Goal: Task Accomplishment & Management: Complete application form

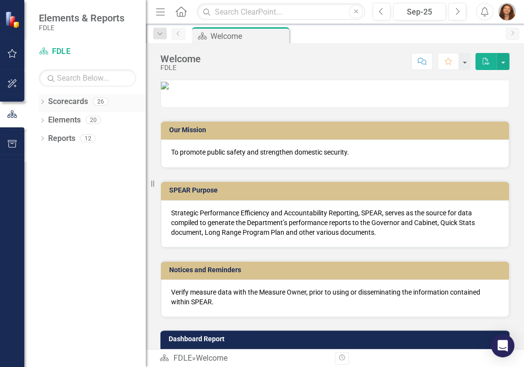
click at [41, 103] on icon "Dropdown" at bounding box center [42, 102] width 7 height 5
click at [48, 119] on icon "Dropdown" at bounding box center [47, 120] width 7 height 6
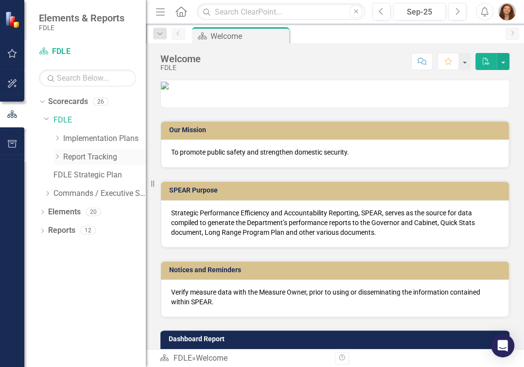
click at [58, 156] on icon at bounding box center [57, 156] width 2 height 5
click at [58, 156] on icon "Dropdown" at bounding box center [57, 157] width 7 height 6
click at [57, 156] on icon "Dropdown" at bounding box center [57, 157] width 7 height 6
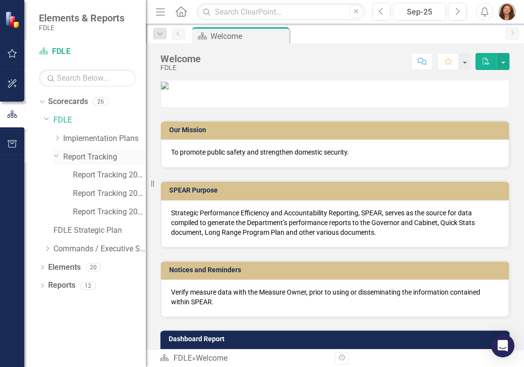
click at [56, 153] on icon "Dropdown" at bounding box center [57, 155] width 6 height 7
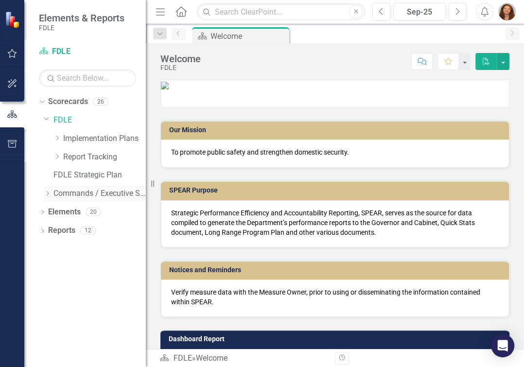
click at [46, 191] on icon "Dropdown" at bounding box center [47, 194] width 7 height 6
click at [46, 191] on icon "Dropdown" at bounding box center [47, 191] width 6 height 7
click at [46, 191] on icon "Dropdown" at bounding box center [47, 194] width 7 height 6
click at [54, 212] on icon "Dropdown" at bounding box center [57, 212] width 7 height 6
click at [67, 232] on icon "Dropdown" at bounding box center [66, 230] width 7 height 6
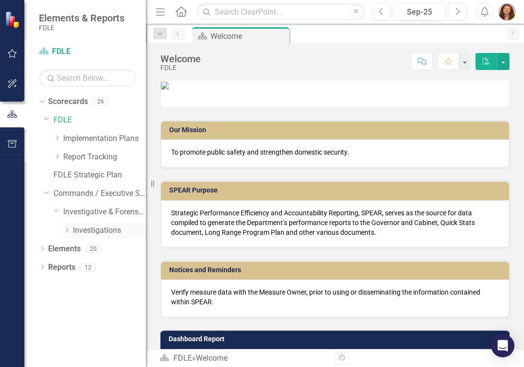
click at [67, 232] on div "Dropdown" at bounding box center [66, 231] width 7 height 8
click at [67, 232] on icon "Dropdown" at bounding box center [66, 230] width 7 height 6
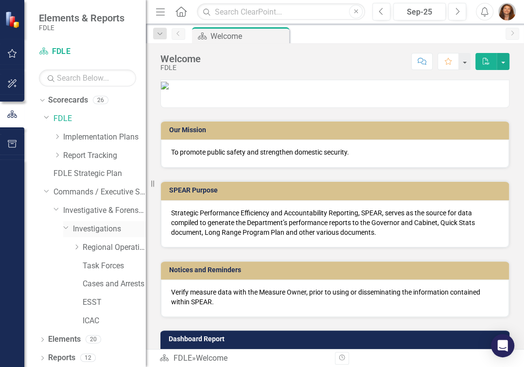
scroll to position [2, 0]
click at [77, 247] on icon at bounding box center [77, 246] width 2 height 5
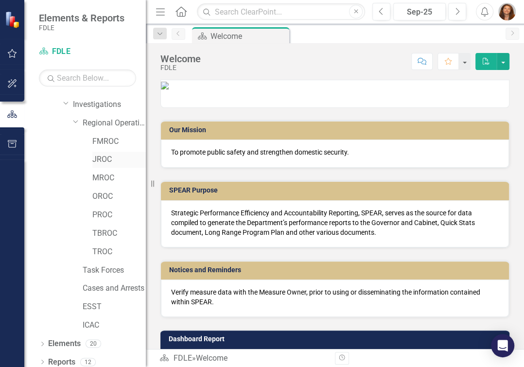
scroll to position [130, 0]
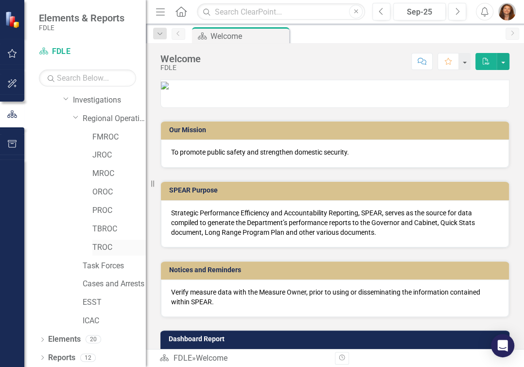
click at [99, 243] on link "TROC" at bounding box center [119, 247] width 54 height 11
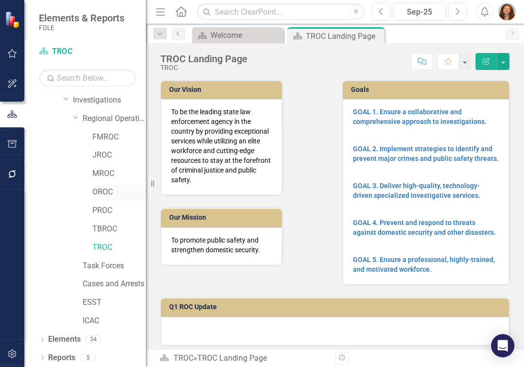
click at [100, 190] on link "OROC" at bounding box center [119, 192] width 54 height 11
click at [379, 14] on icon "Previous" at bounding box center [381, 11] width 5 height 9
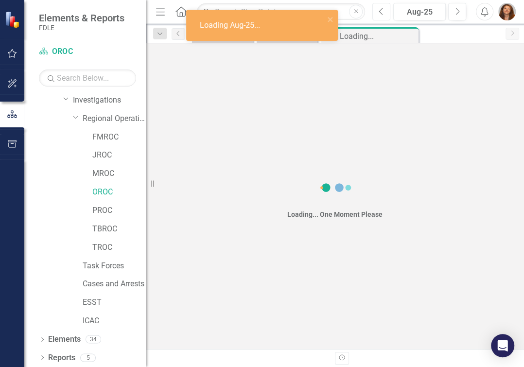
click at [379, 14] on icon "Previous" at bounding box center [381, 11] width 5 height 9
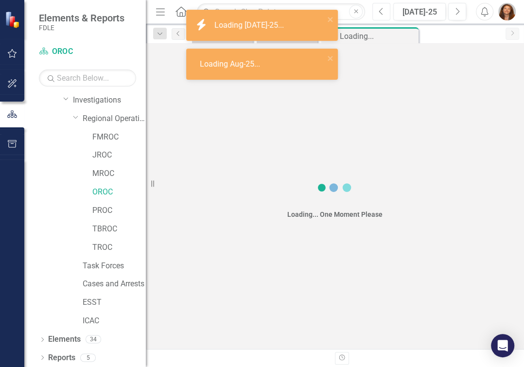
click at [379, 14] on icon "Previous" at bounding box center [381, 11] width 5 height 9
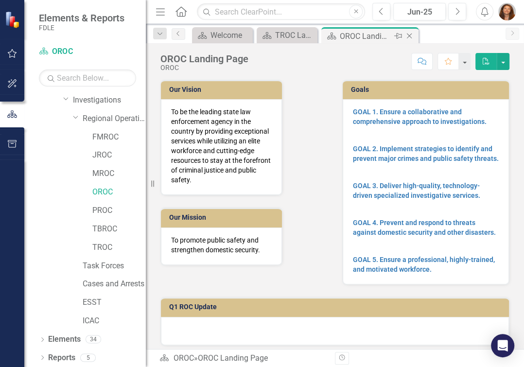
click at [410, 36] on icon "Close" at bounding box center [410, 36] width 10 height 8
click at [305, 277] on div "Our Vision To be the leading state law enforcement agency in the country by pro…" at bounding box center [335, 176] width 364 height 217
click at [305, 247] on div "Our Vision To be the leading state law enforcement agency in the country by pro…" at bounding box center [244, 167] width 182 height 198
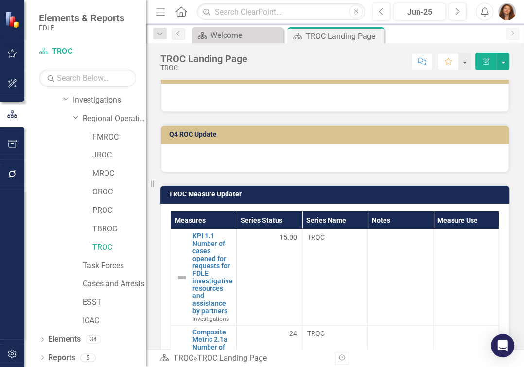
scroll to position [354, 0]
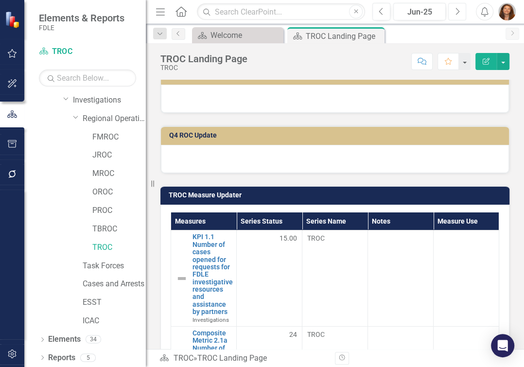
click at [455, 12] on icon "Next" at bounding box center [457, 11] width 5 height 9
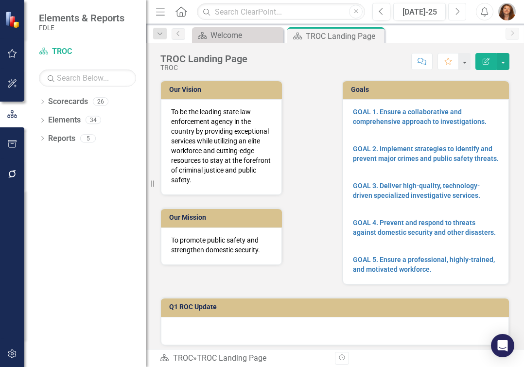
click at [459, 15] on icon "Next" at bounding box center [457, 11] width 5 height 9
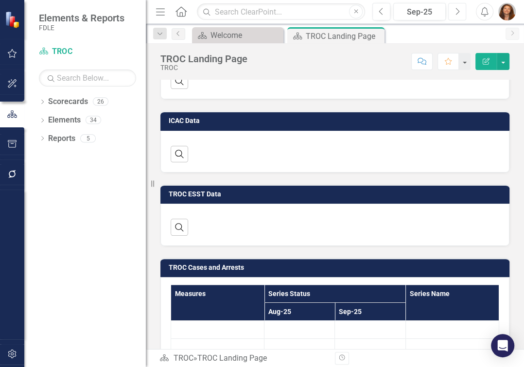
scroll to position [663, 0]
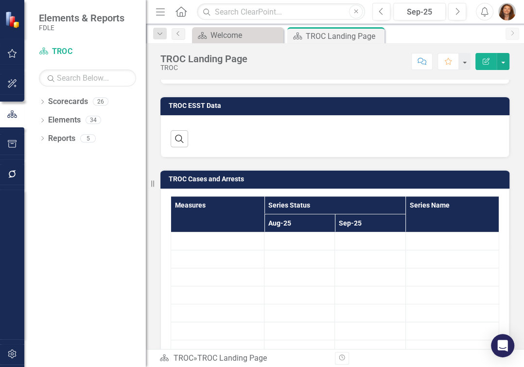
click at [186, 109] on h3 "TROC ESST Data" at bounding box center [337, 105] width 336 height 7
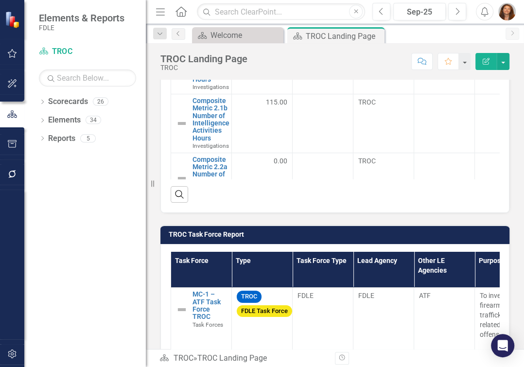
scroll to position [1490, 0]
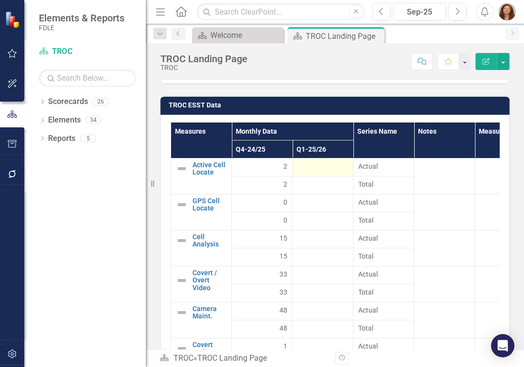
click at [325, 173] on div at bounding box center [323, 167] width 51 height 12
click at [327, 173] on div at bounding box center [323, 167] width 51 height 12
click at [320, 173] on div at bounding box center [323, 167] width 51 height 12
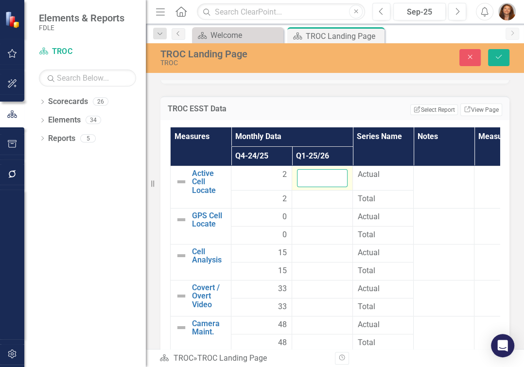
click at [320, 187] on input "number" at bounding box center [322, 178] width 51 height 18
type input "0"
click at [338, 205] on div at bounding box center [322, 200] width 51 height 12
click at [327, 223] on div at bounding box center [322, 218] width 51 height 12
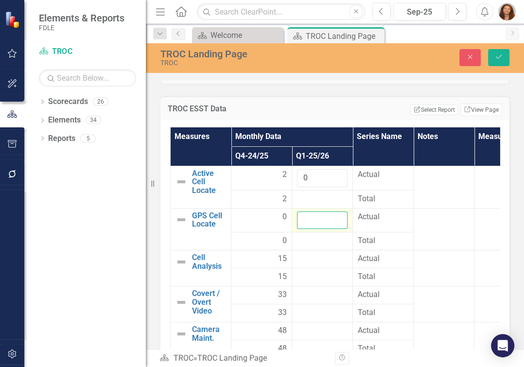
click at [320, 230] on input "number" at bounding box center [322, 221] width 51 height 18
type input "5"
click at [309, 265] on div at bounding box center [322, 259] width 51 height 12
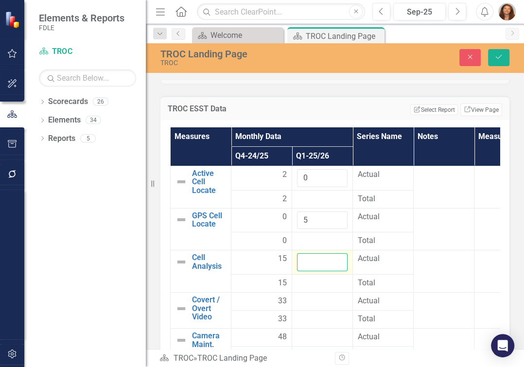
click at [309, 271] on input "number" at bounding box center [322, 262] width 51 height 18
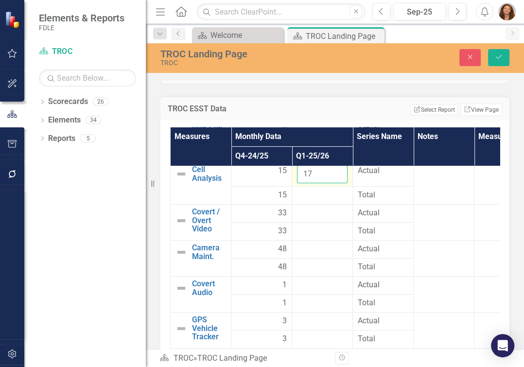
scroll to position [44, 0]
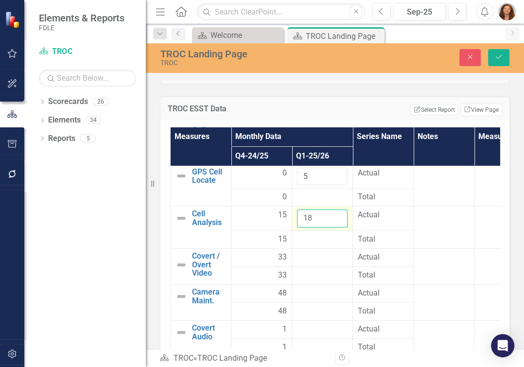
click at [338, 228] on input "18" at bounding box center [322, 219] width 51 height 18
click at [305, 264] on div at bounding box center [322, 258] width 51 height 12
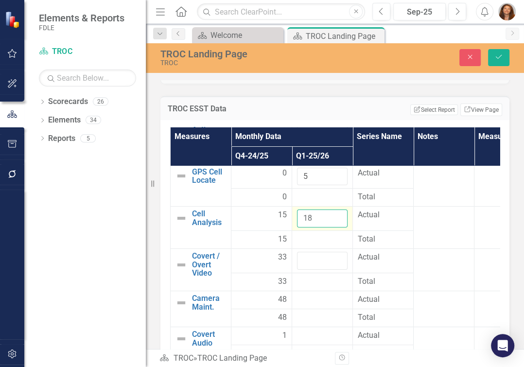
click at [309, 228] on input "18" at bounding box center [322, 219] width 51 height 18
type input "1"
type input "20"
click at [312, 270] on input "number" at bounding box center [322, 261] width 51 height 18
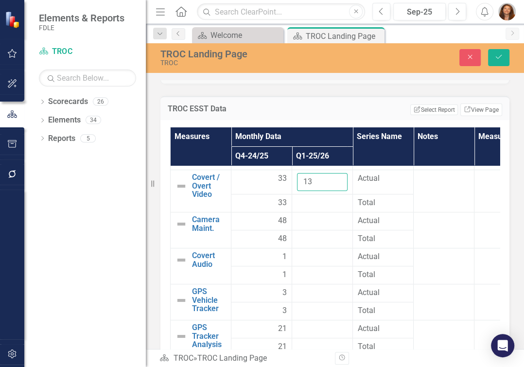
scroll to position [124, 0]
type input "13"
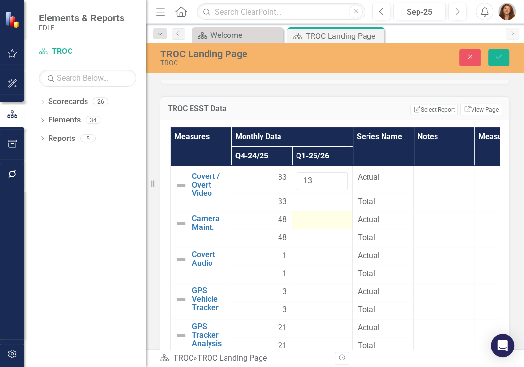
click at [319, 226] on div at bounding box center [322, 220] width 51 height 12
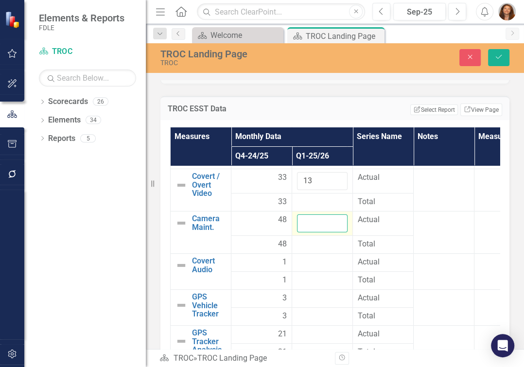
click at [319, 232] on input "number" at bounding box center [322, 223] width 51 height 18
type input "52"
click at [312, 268] on div at bounding box center [322, 263] width 51 height 12
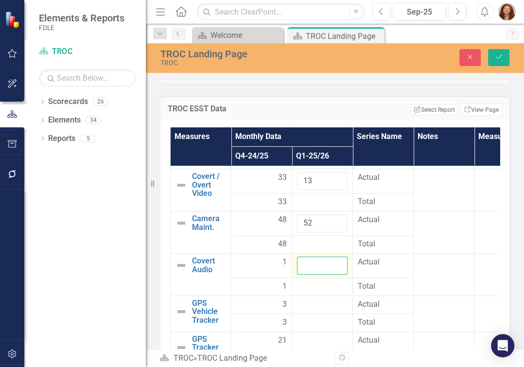
click at [312, 275] on input "number" at bounding box center [322, 266] width 51 height 18
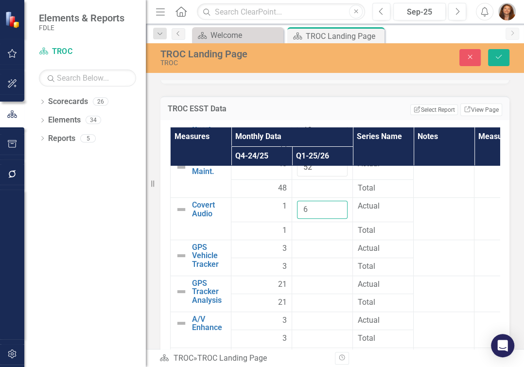
scroll to position [182, 0]
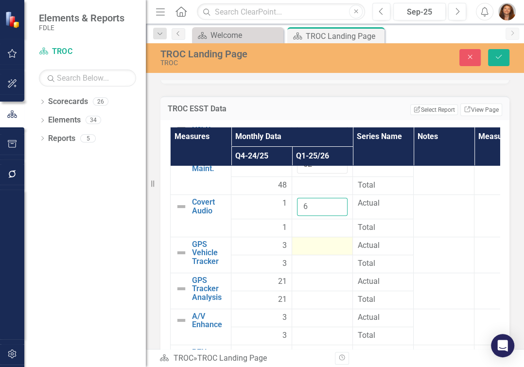
type input "6"
click at [306, 252] on div at bounding box center [322, 246] width 51 height 12
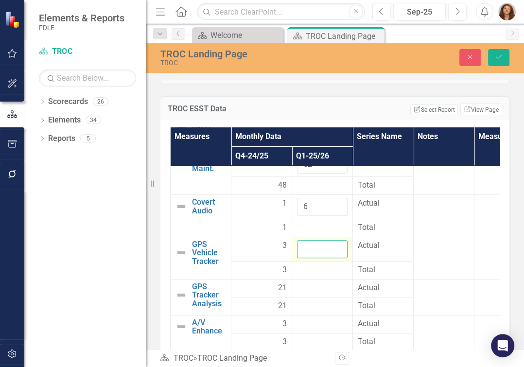
click at [305, 258] on input "number" at bounding box center [322, 249] width 51 height 18
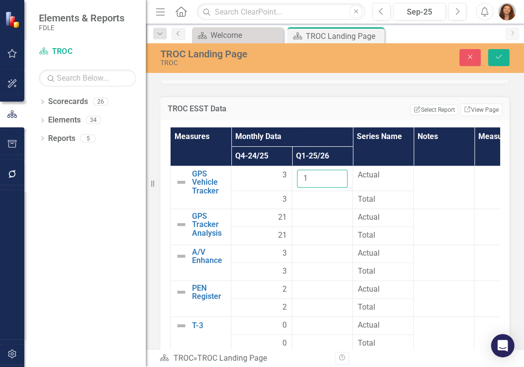
scroll to position [257, 0]
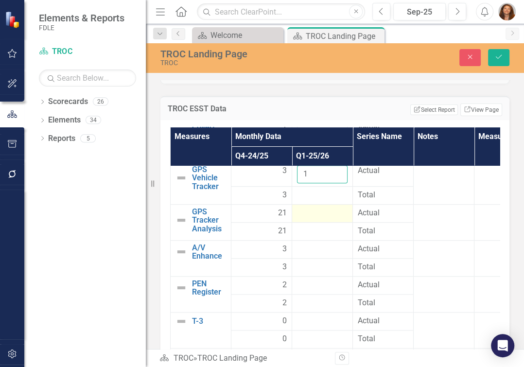
type input "1"
click at [307, 219] on div at bounding box center [322, 214] width 51 height 12
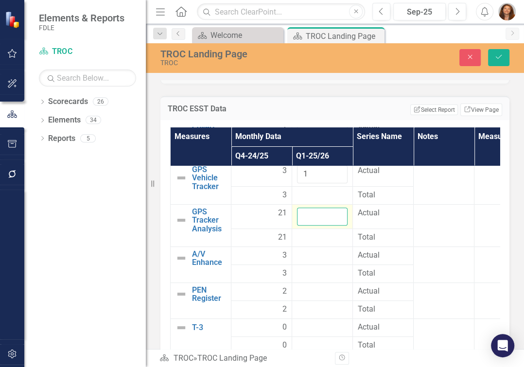
click at [307, 226] on input "number" at bounding box center [322, 217] width 51 height 18
type input "0"
click at [321, 262] on div at bounding box center [322, 256] width 51 height 12
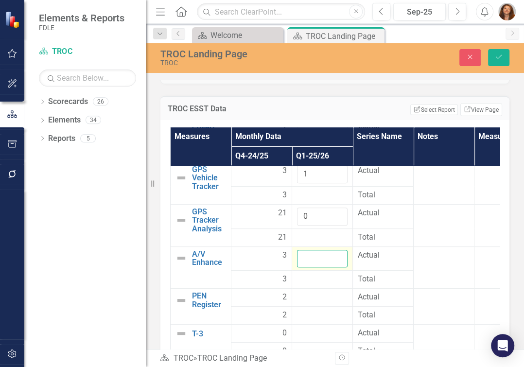
click at [313, 268] on input "number" at bounding box center [322, 259] width 51 height 18
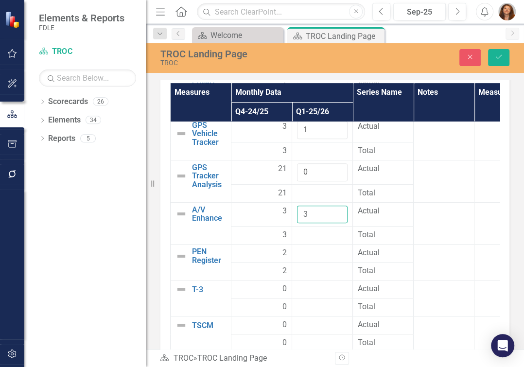
scroll to position [1578, 0]
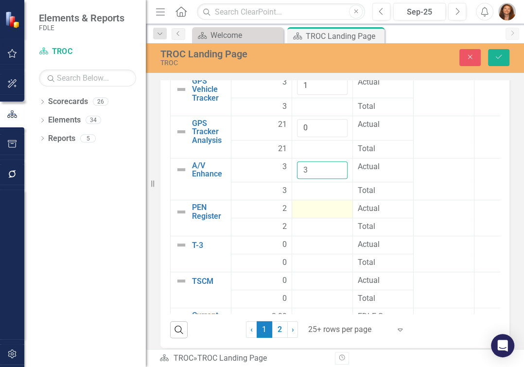
type input "3"
click at [332, 215] on div at bounding box center [322, 209] width 51 height 12
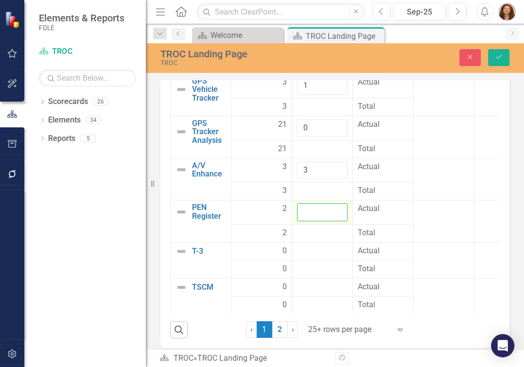
click at [332, 221] on input "number" at bounding box center [322, 212] width 51 height 18
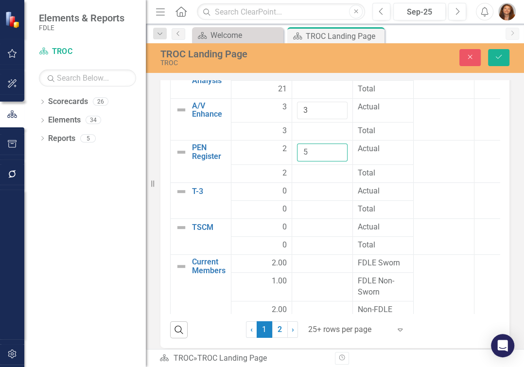
scroll to position [320, 0]
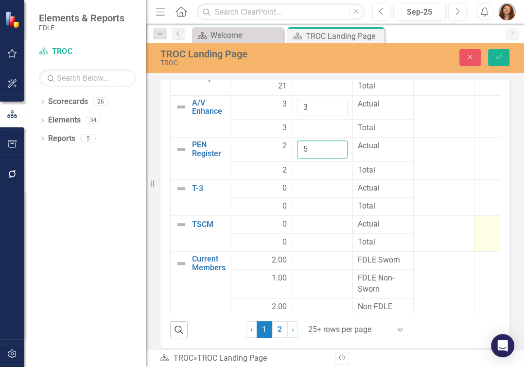
type input "5"
click at [482, 231] on div at bounding box center [505, 225] width 51 height 12
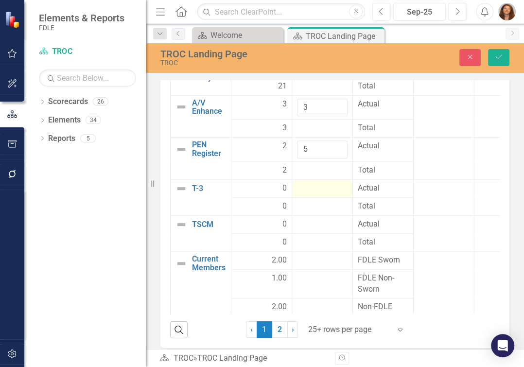
click at [313, 195] on div at bounding box center [322, 189] width 51 height 12
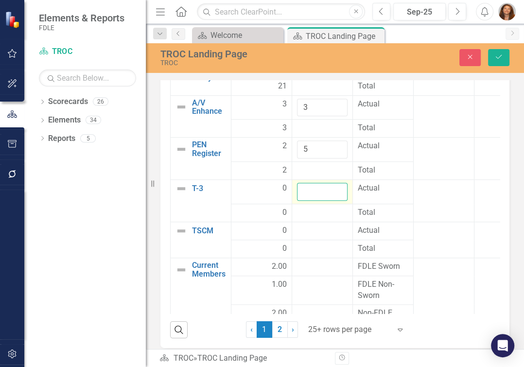
click at [313, 201] on input "number" at bounding box center [322, 192] width 51 height 18
type input "0"
click at [311, 237] on div at bounding box center [322, 231] width 51 height 12
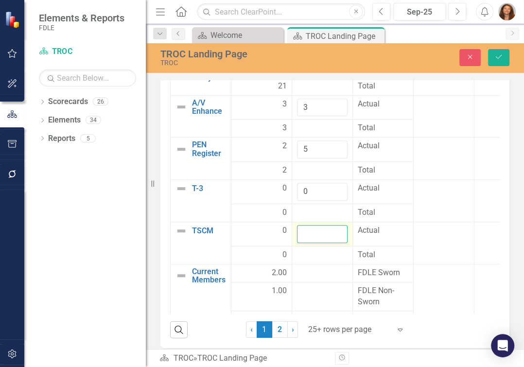
click at [309, 243] on input "number" at bounding box center [322, 234] width 51 height 18
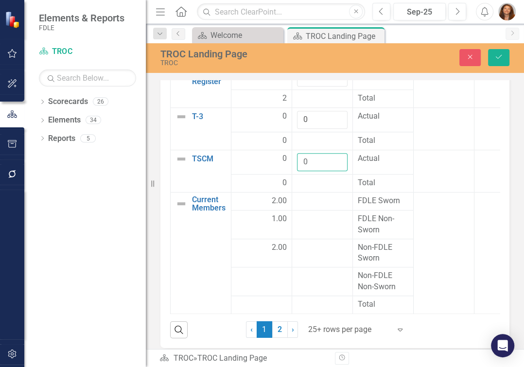
scroll to position [409, 0]
type input "0"
click at [313, 207] on div at bounding box center [322, 202] width 51 height 12
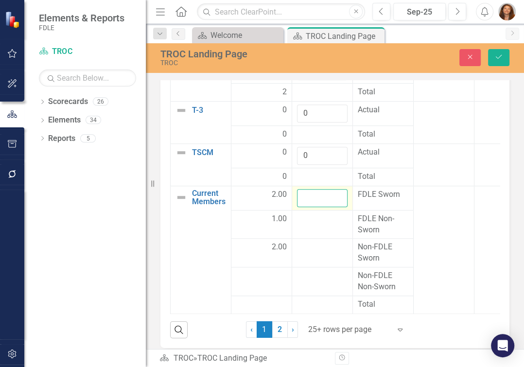
click at [313, 207] on input "number" at bounding box center [322, 198] width 51 height 18
type input "1"
click at [319, 225] on div at bounding box center [322, 220] width 51 height 12
click at [319, 232] on input "number" at bounding box center [322, 223] width 51 height 18
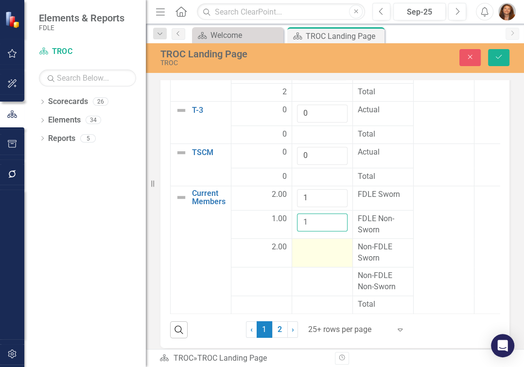
type input "1"
click at [321, 253] on div at bounding box center [322, 248] width 51 height 12
click at [321, 260] on input "number" at bounding box center [322, 251] width 51 height 18
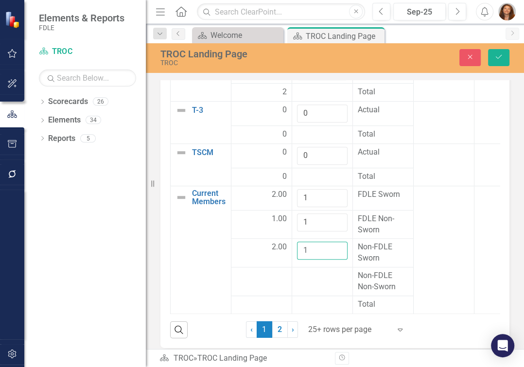
scroll to position [415, 0]
type input "1"
click at [505, 279] on div "TROC ESST Data Edit Report Select Report Link View Page Measures Monthly Data S…" at bounding box center [335, 172] width 364 height 353
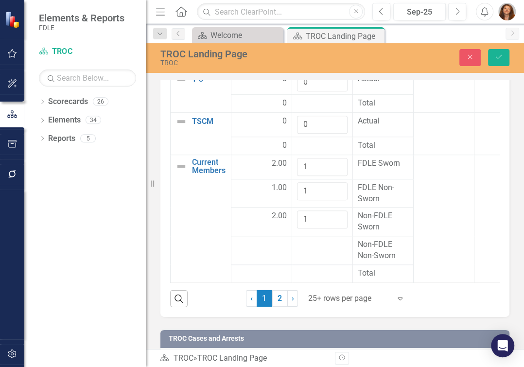
scroll to position [1623, 0]
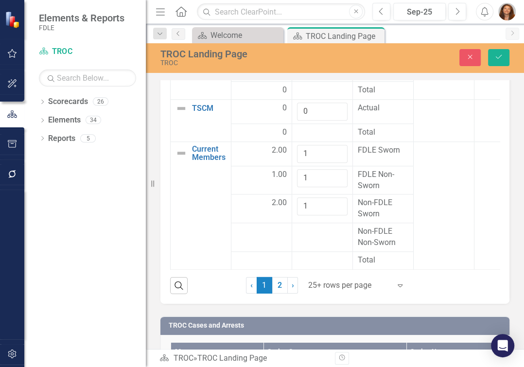
click at [398, 289] on icon "Expand" at bounding box center [400, 286] width 10 height 8
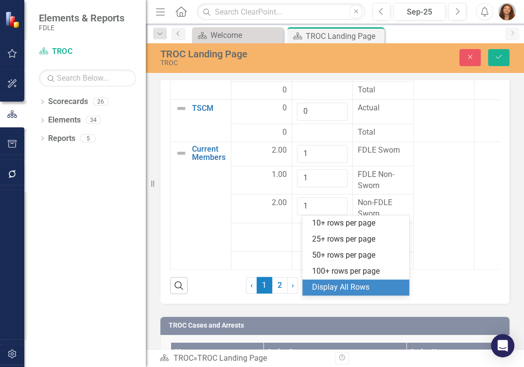
click at [364, 286] on div "Display All Rows" at bounding box center [357, 287] width 91 height 11
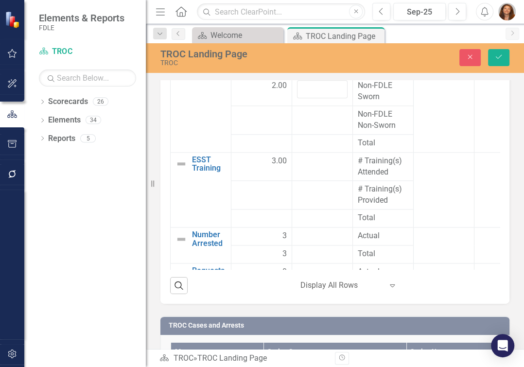
scroll to position [542, 0]
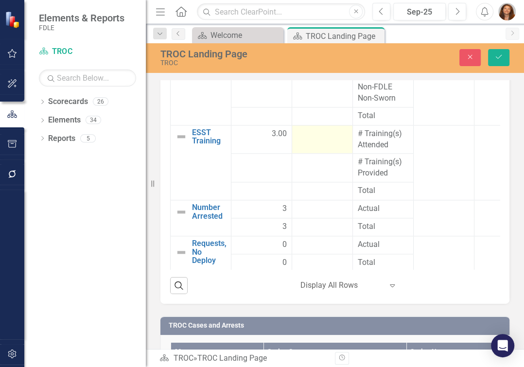
click at [329, 141] on div at bounding box center [322, 135] width 51 height 12
click at [329, 147] on input "number" at bounding box center [322, 138] width 51 height 18
type input "1"
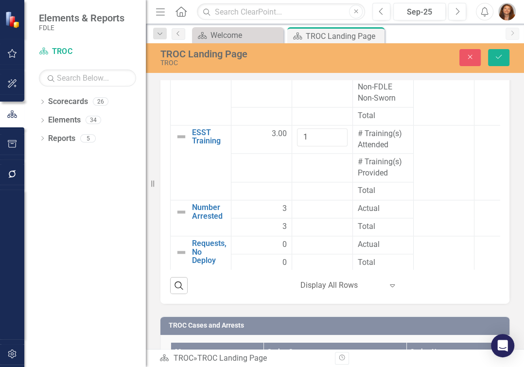
click at [503, 179] on div "TROC ESST Data Edit Report Select Report Link View Page Measures Monthly Data S…" at bounding box center [335, 127] width 364 height 353
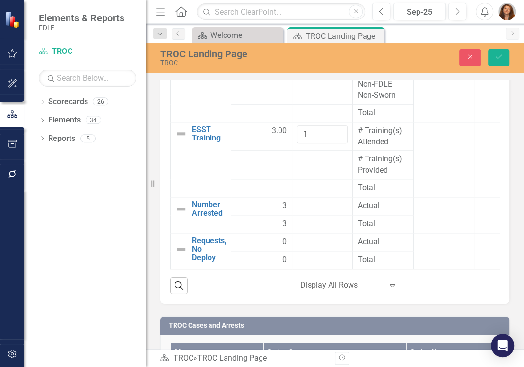
click at [321, 213] on div at bounding box center [322, 207] width 51 height 12
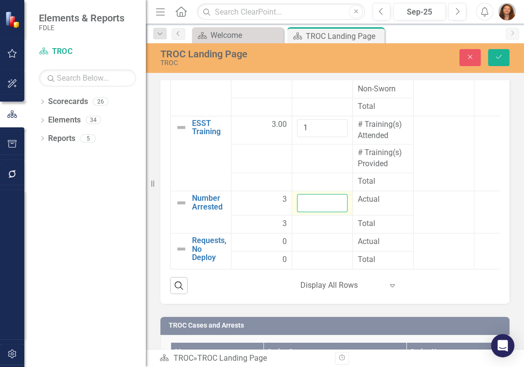
click at [321, 213] on input "number" at bounding box center [322, 204] width 51 height 18
type input "0"
click at [507, 210] on div "TROC ESST Data Edit Report Select Report Link View Page Measures Monthly Data S…" at bounding box center [335, 127] width 364 height 353
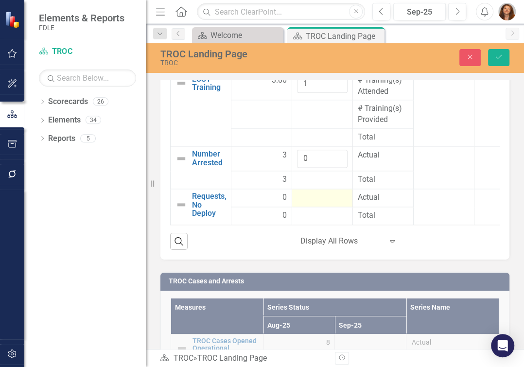
click at [319, 204] on div at bounding box center [322, 199] width 51 height 12
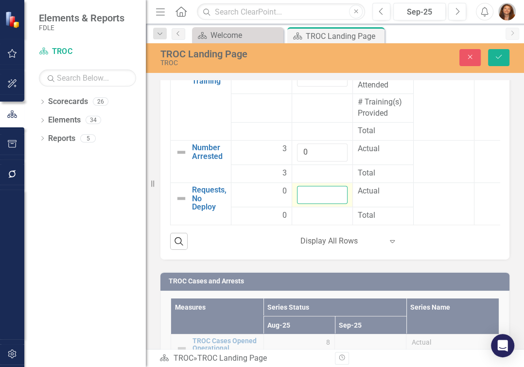
click at [318, 204] on input "number" at bounding box center [322, 195] width 51 height 18
type input "0"
click at [499, 58] on icon "Save" at bounding box center [499, 57] width 9 height 7
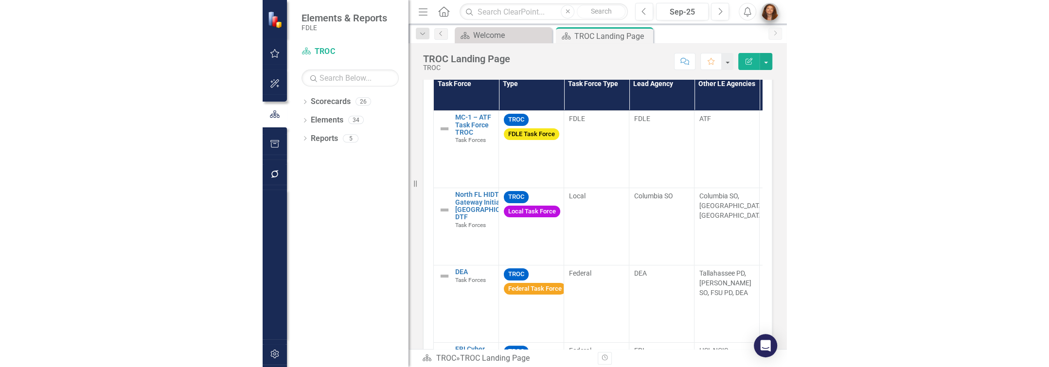
scroll to position [782, 0]
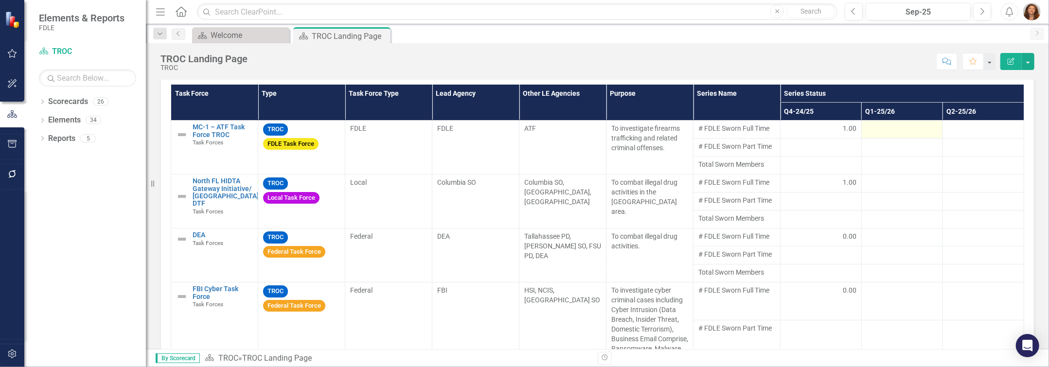
click at [524, 125] on div at bounding box center [902, 130] width 71 height 12
click at [524, 125] on td at bounding box center [901, 130] width 81 height 18
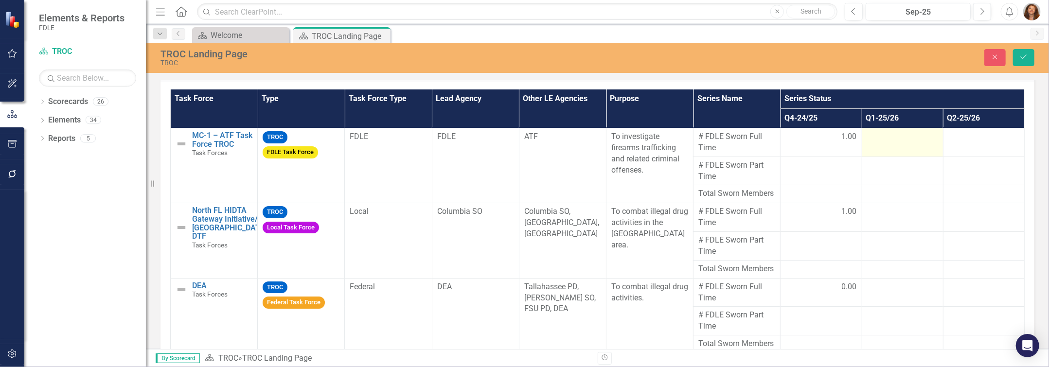
scroll to position [788, 0]
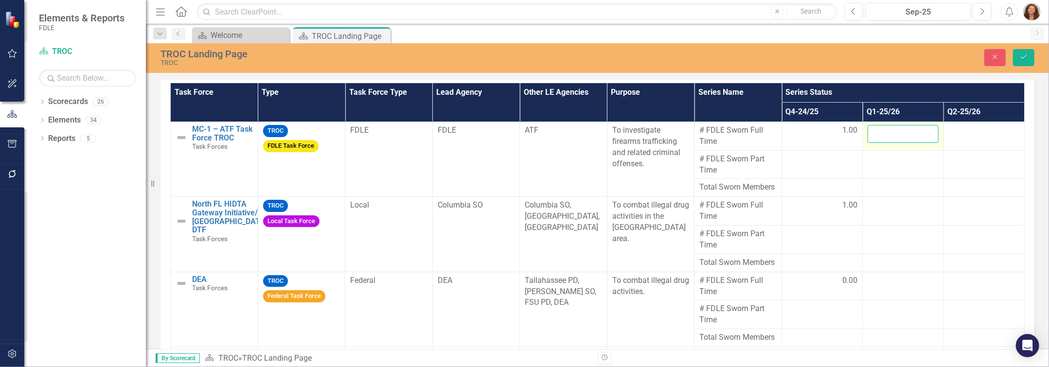
click at [524, 142] on input "number" at bounding box center [903, 134] width 71 height 18
type input "1"
click at [524, 212] on div at bounding box center [903, 206] width 71 height 12
click at [524, 216] on input "number" at bounding box center [903, 209] width 71 height 18
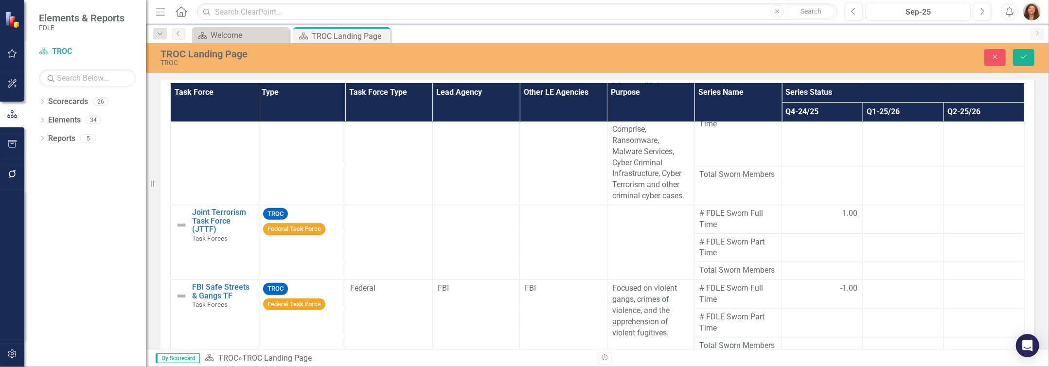
scroll to position [305, 0]
type input "1"
click at [524, 219] on div at bounding box center [903, 213] width 71 height 12
click at [524, 225] on input "number" at bounding box center [903, 216] width 71 height 18
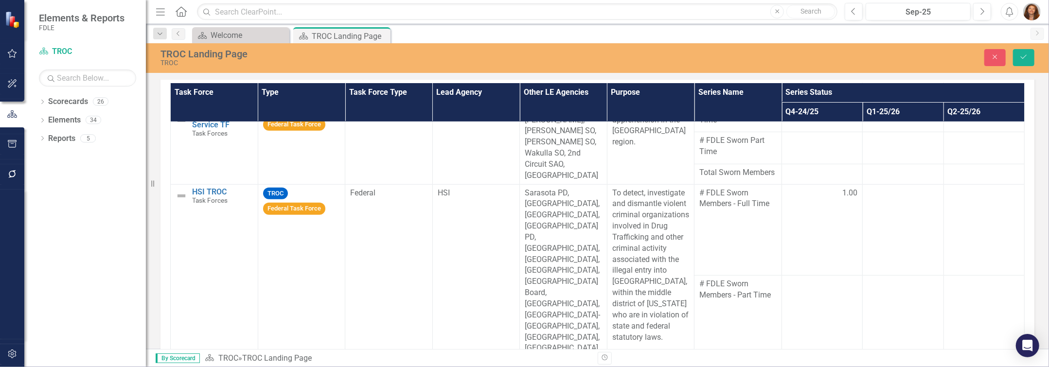
scroll to position [560, 0]
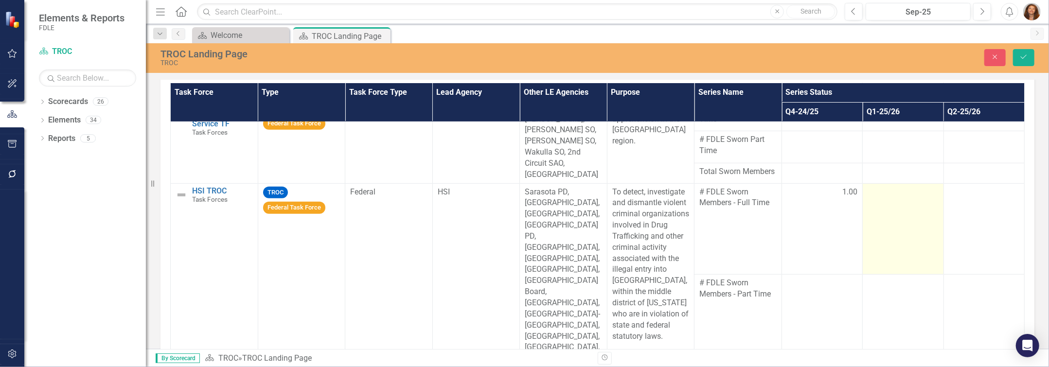
type input "1"
click at [524, 198] on div at bounding box center [903, 193] width 71 height 12
click at [524, 205] on input "number" at bounding box center [903, 196] width 71 height 18
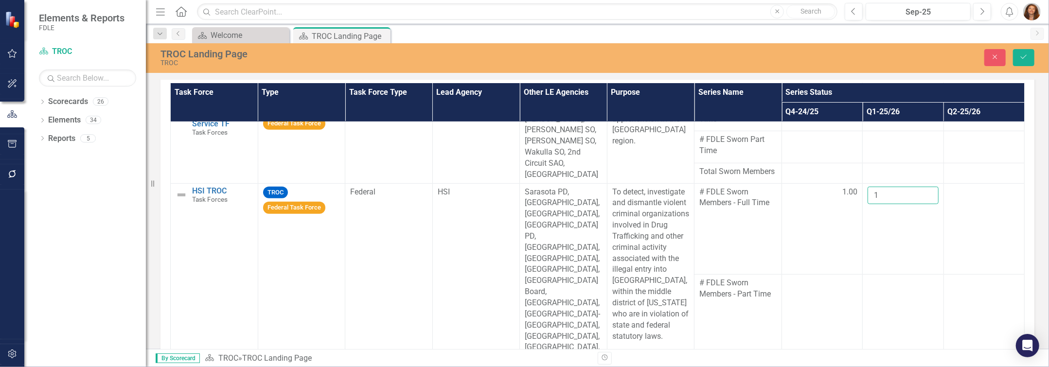
type input "1"
click at [524, 232] on div "TROC Task Force Report Edit Report Select Report Link View Page Task Force Type…" at bounding box center [597, 216] width 889 height 353
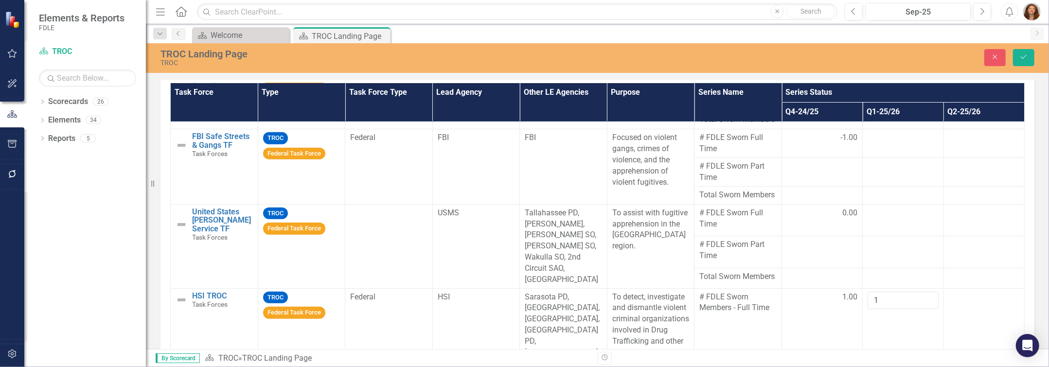
scroll to position [446, 0]
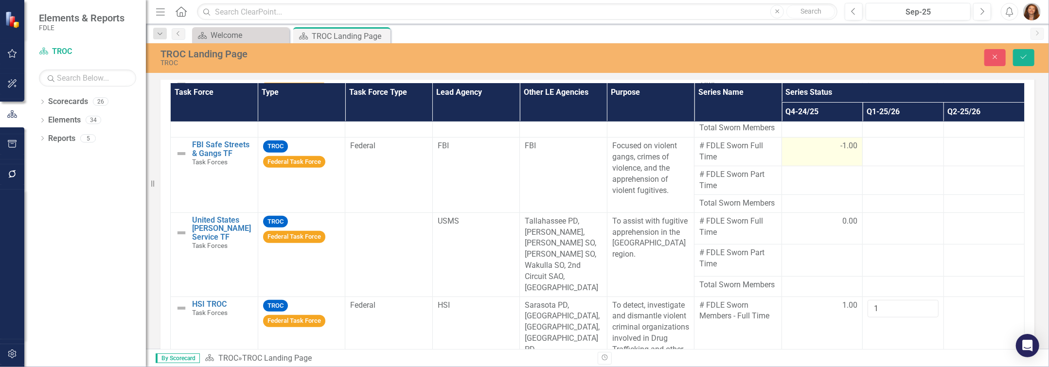
click at [524, 152] on span "-1.00" at bounding box center [848, 146] width 17 height 11
click at [524, 159] on input "0" at bounding box center [822, 150] width 71 height 18
click at [524, 159] on input "1" at bounding box center [822, 150] width 71 height 18
type input "0"
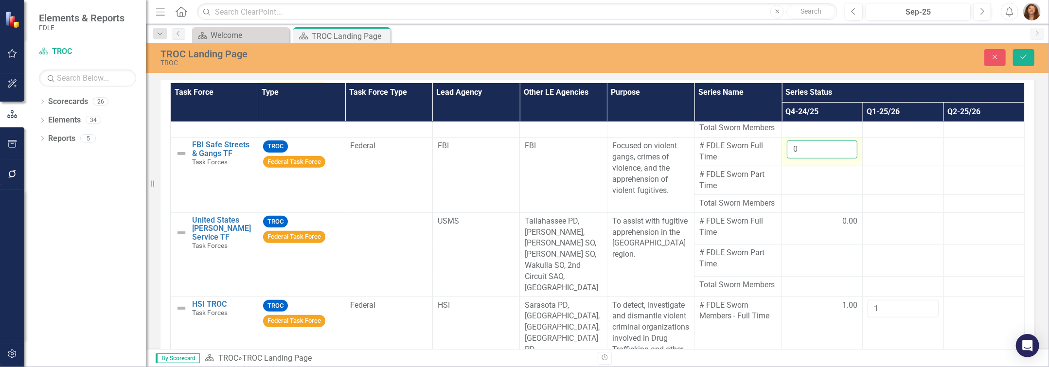
click at [524, 159] on input "0" at bounding box center [822, 150] width 71 height 18
click at [524, 222] on div "TROC Task Force Report Edit Report Select Report Link View Page Task Force Type…" at bounding box center [597, 216] width 889 height 353
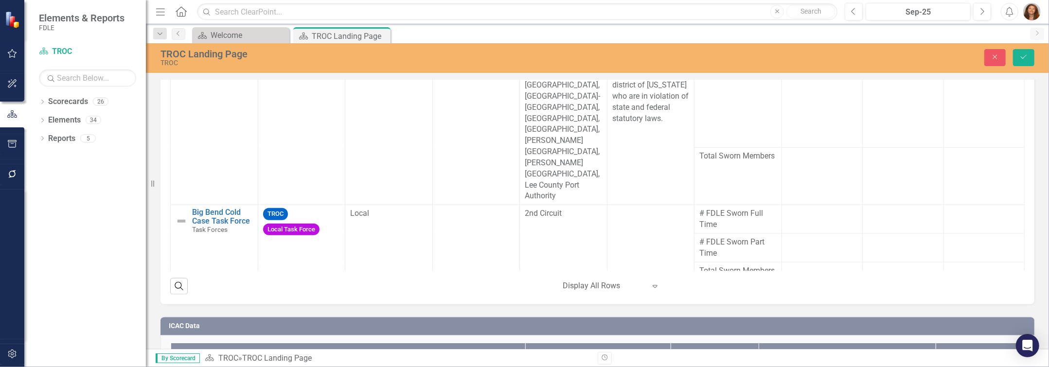
scroll to position [693, 0]
click at [524, 205] on div at bounding box center [822, 211] width 71 height 12
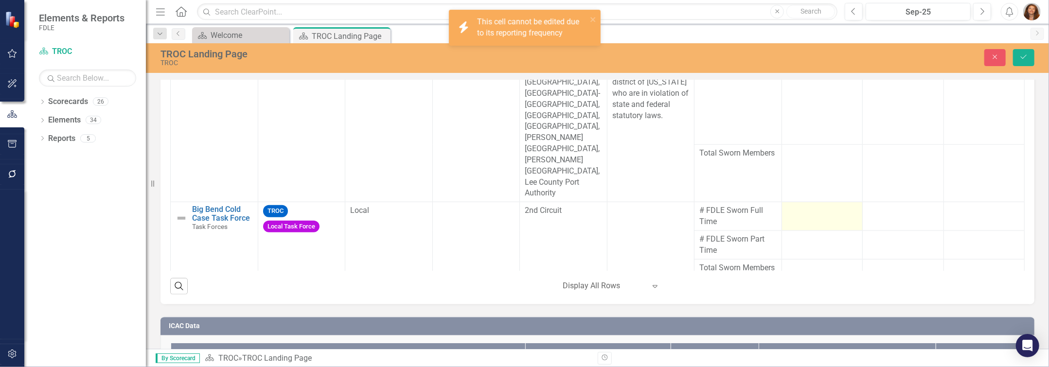
click at [524, 205] on div at bounding box center [822, 211] width 71 height 12
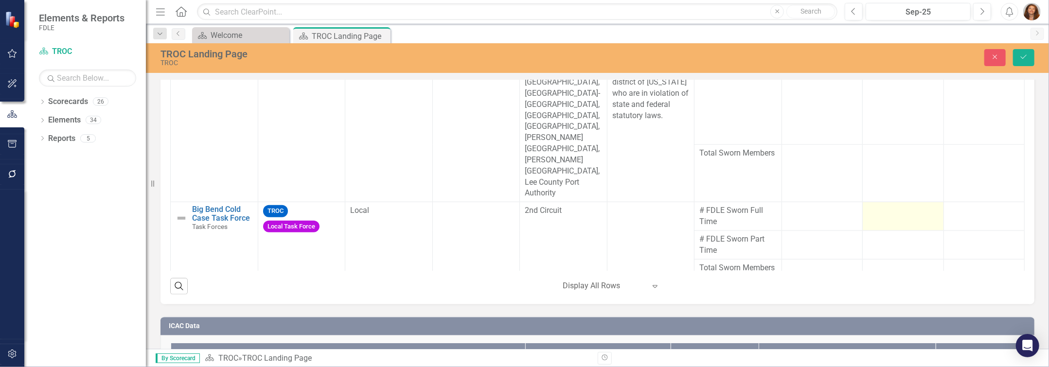
click at [524, 205] on div at bounding box center [903, 211] width 71 height 12
click at [524, 205] on input "number" at bounding box center [903, 214] width 71 height 18
type input "1"
click at [524, 192] on div "TROC Task Force Report Edit Report Select Report Link View Page Task Force Type…" at bounding box center [597, 128] width 889 height 353
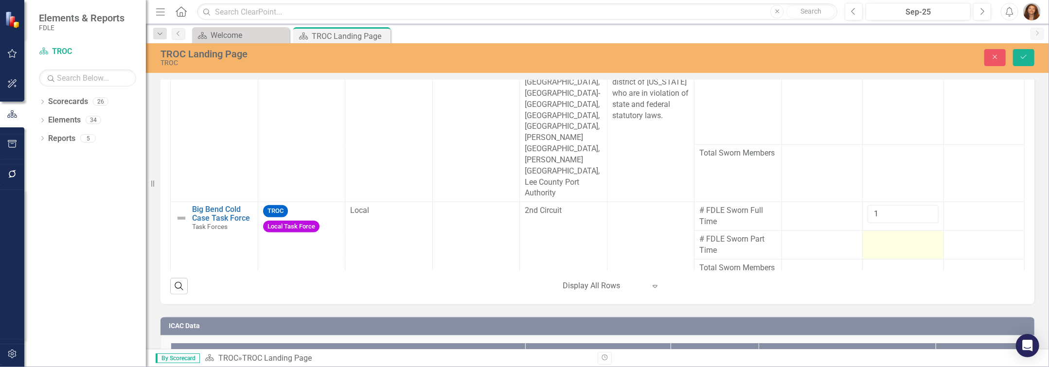
click at [524, 234] on div at bounding box center [903, 240] width 71 height 12
click at [524, 234] on input "number" at bounding box center [903, 243] width 71 height 18
type input "1"
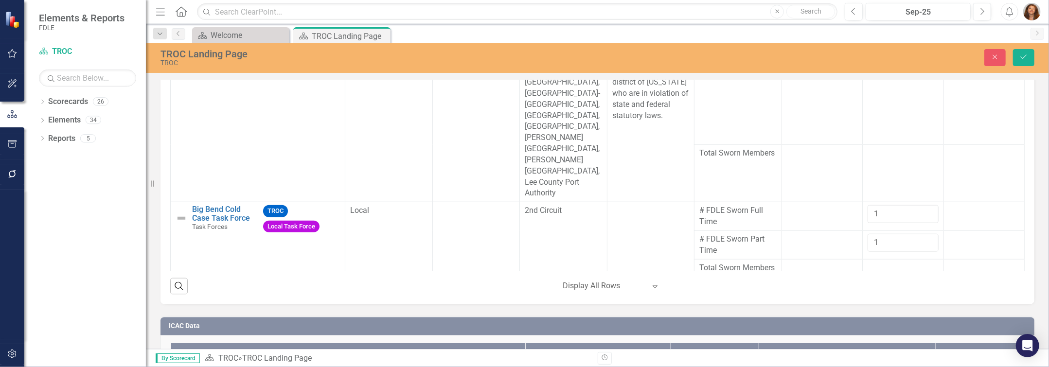
click at [524, 164] on div "TROC Task Force Report Edit Report Select Report Link View Page Task Force Type…" at bounding box center [597, 128] width 889 height 353
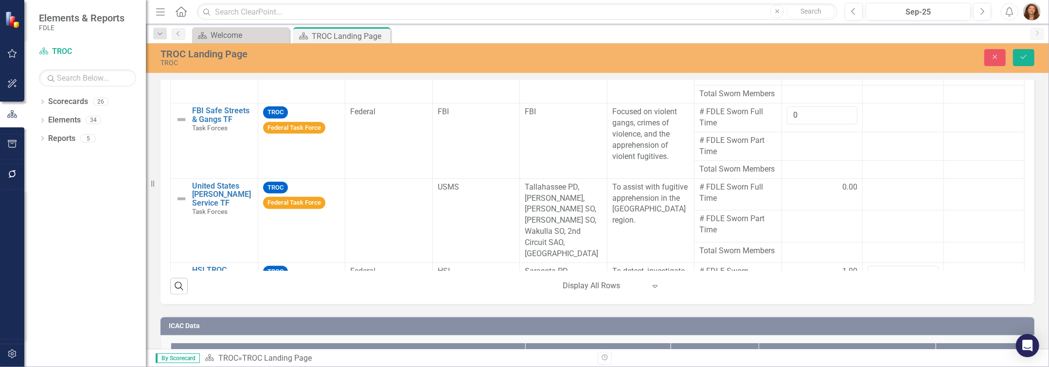
scroll to position [391, 0]
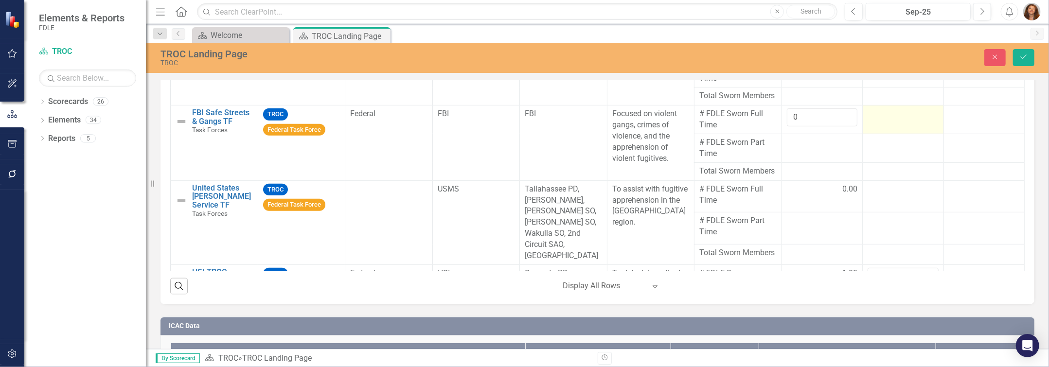
click at [524, 120] on div at bounding box center [903, 114] width 71 height 12
click at [524, 126] on input "number" at bounding box center [903, 117] width 71 height 18
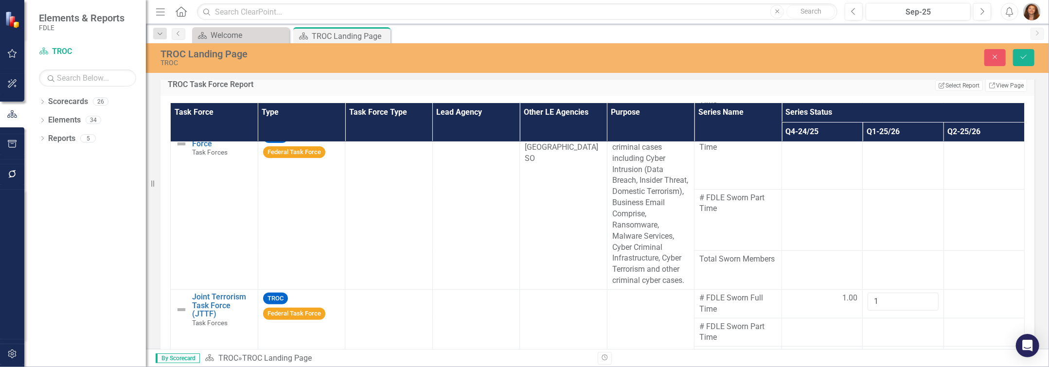
scroll to position [234, 0]
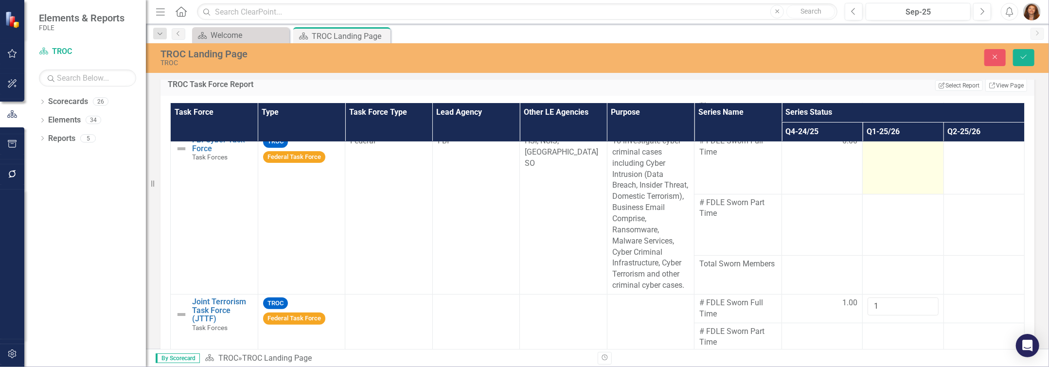
type input "0"
click at [524, 147] on div at bounding box center [903, 142] width 71 height 12
click at [524, 154] on input "number" at bounding box center [903, 145] width 71 height 18
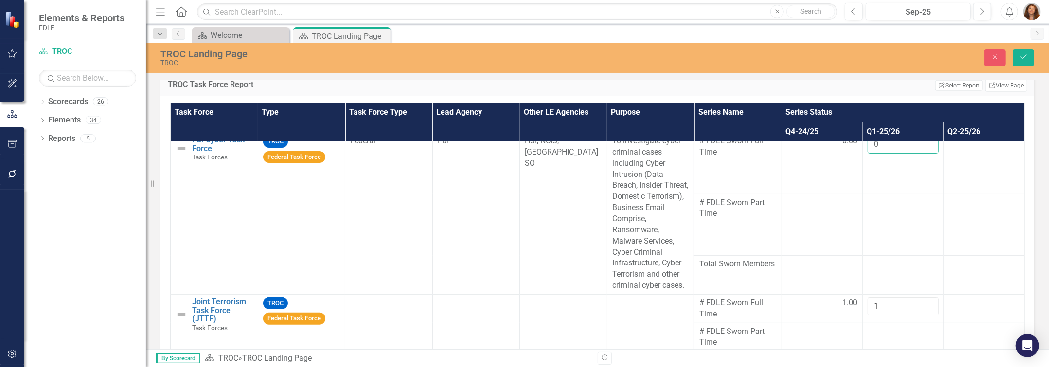
type input "0"
click at [524, 151] on div "Task Force Type Task Force Type Lead Agency Other LE Agencies Purpose Series Na…" at bounding box center [598, 254] width 874 height 317
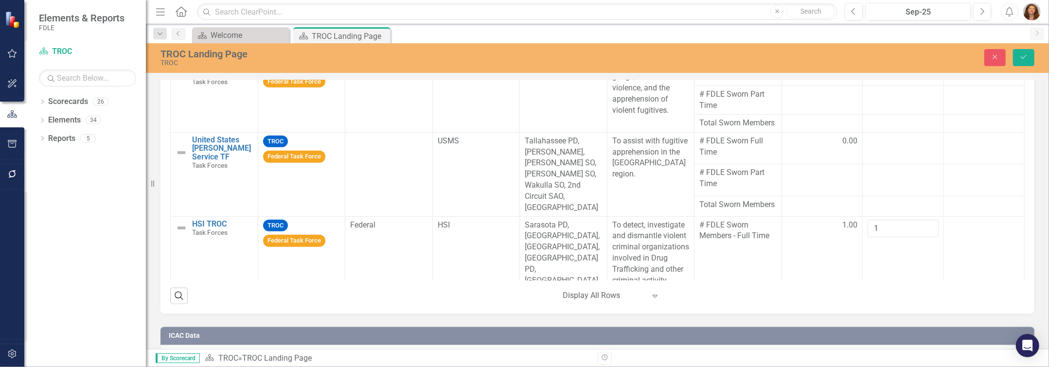
scroll to position [456, 0]
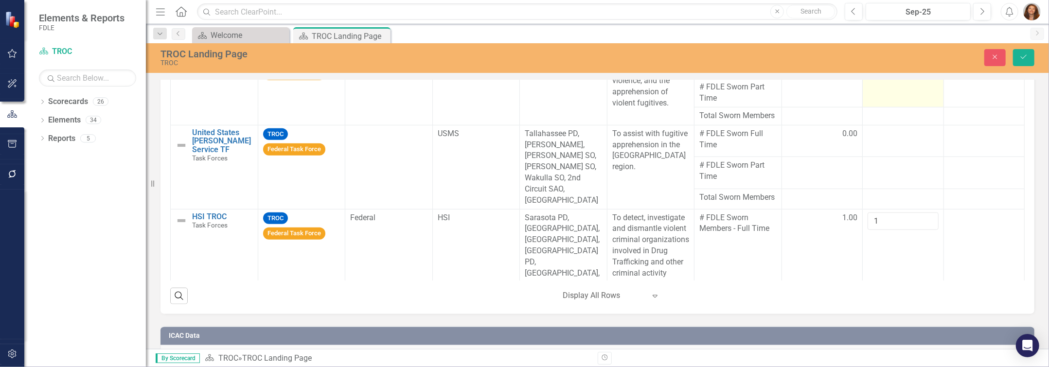
click at [524, 93] on div at bounding box center [903, 88] width 71 height 12
click at [524, 100] on input "number" at bounding box center [903, 91] width 71 height 18
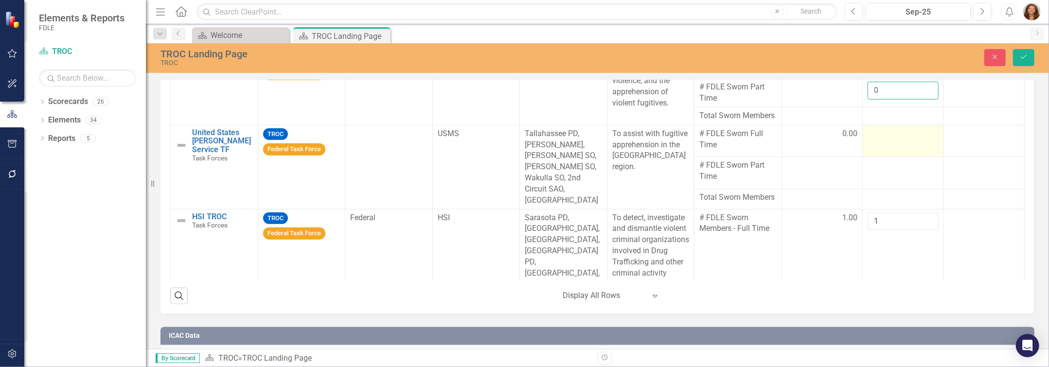
type input "0"
click at [524, 140] on div at bounding box center [903, 134] width 71 height 12
click at [524, 146] on input "number" at bounding box center [903, 137] width 71 height 18
type input "0"
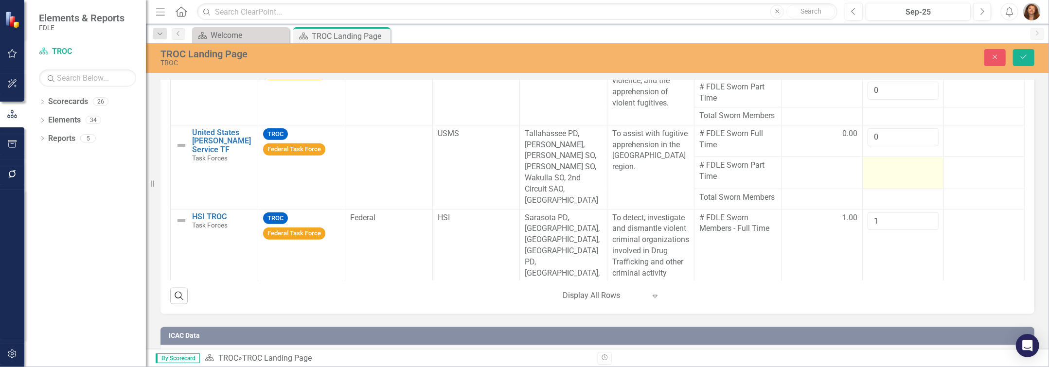
click at [524, 172] on div at bounding box center [903, 166] width 71 height 12
click at [524, 178] on input "number" at bounding box center [903, 169] width 71 height 18
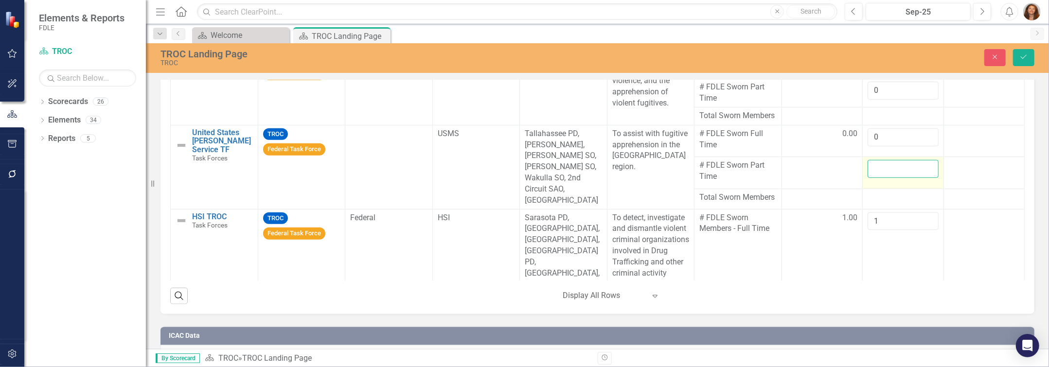
click at [524, 178] on input "number" at bounding box center [903, 169] width 71 height 18
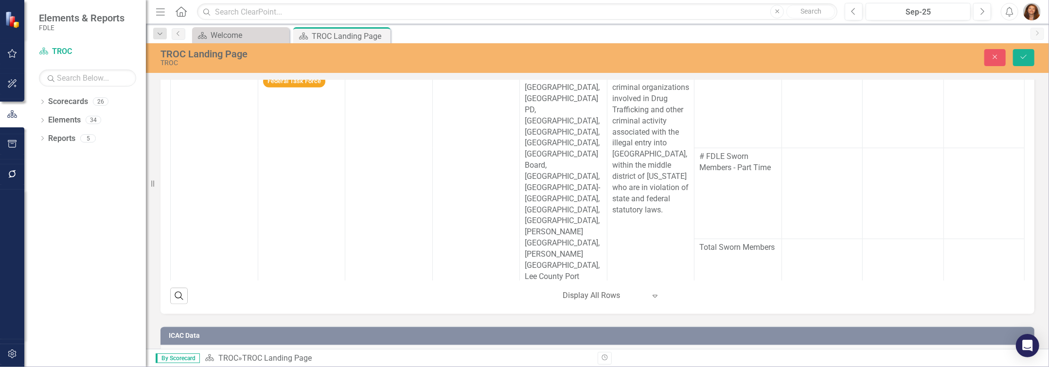
scroll to position [610, 0]
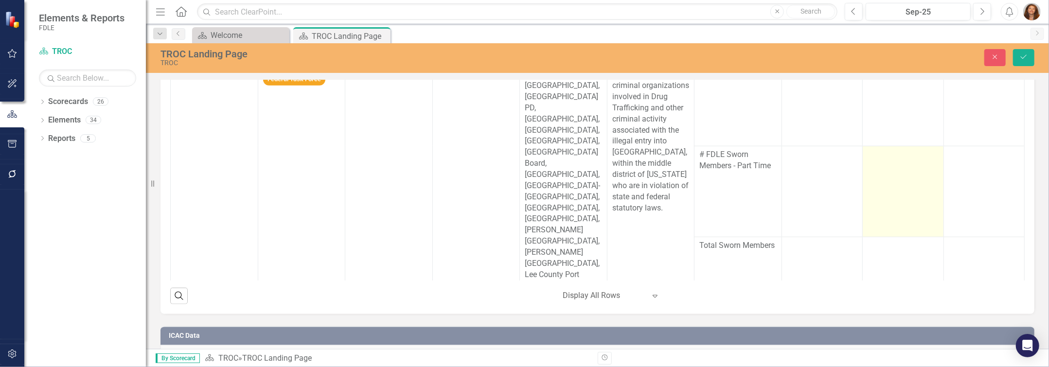
type input "0"
click at [524, 186] on td at bounding box center [903, 191] width 81 height 91
click at [524, 167] on input "number" at bounding box center [903, 158] width 71 height 18
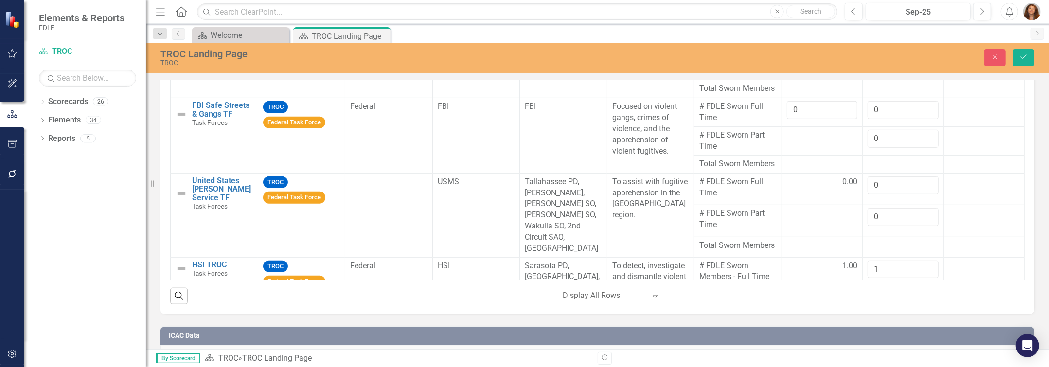
scroll to position [308, 0]
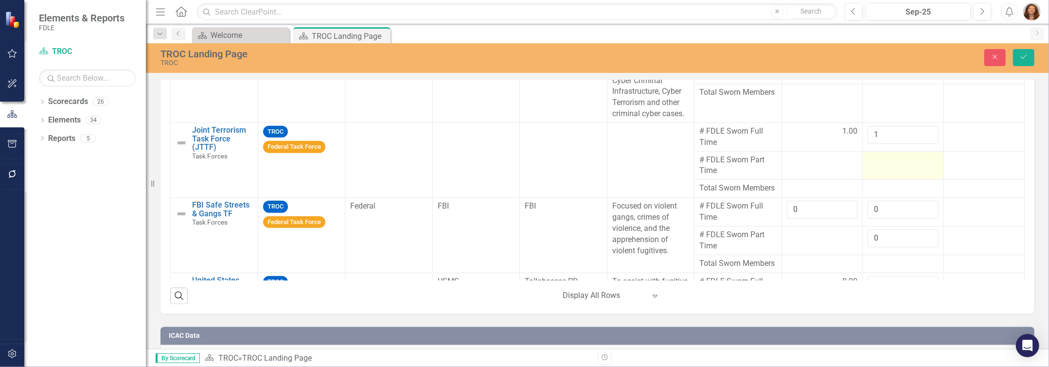
type input "0"
click at [524, 166] on div at bounding box center [903, 161] width 71 height 12
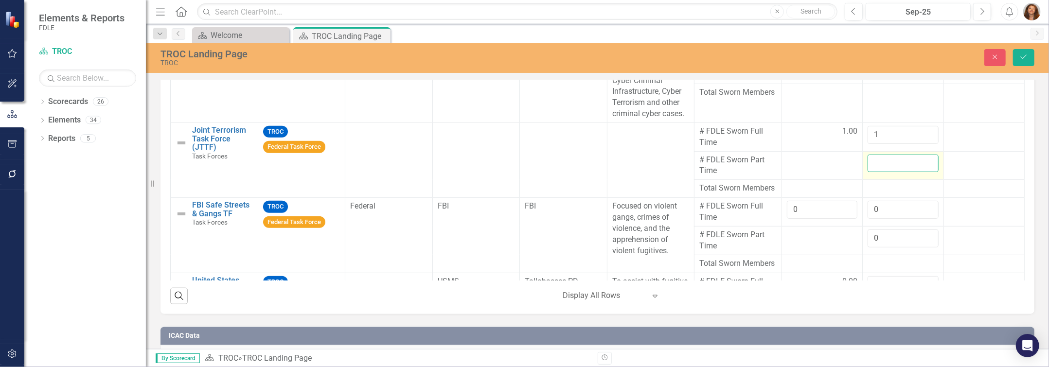
click at [524, 173] on input "number" at bounding box center [903, 164] width 71 height 18
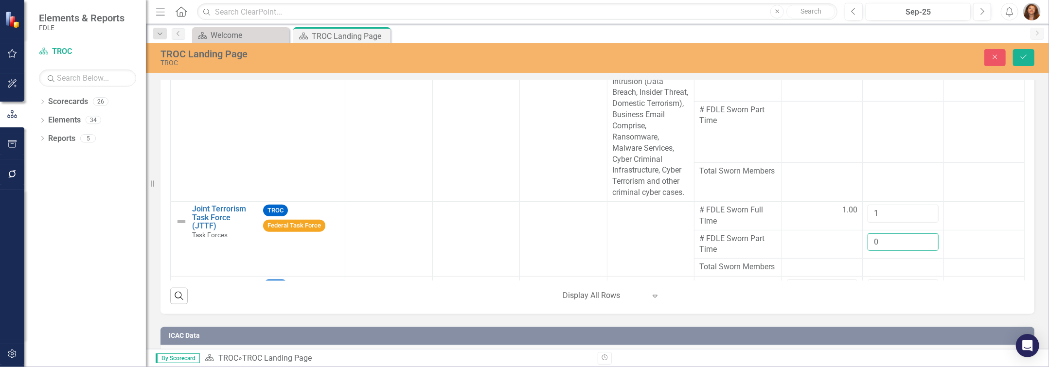
scroll to position [180, 0]
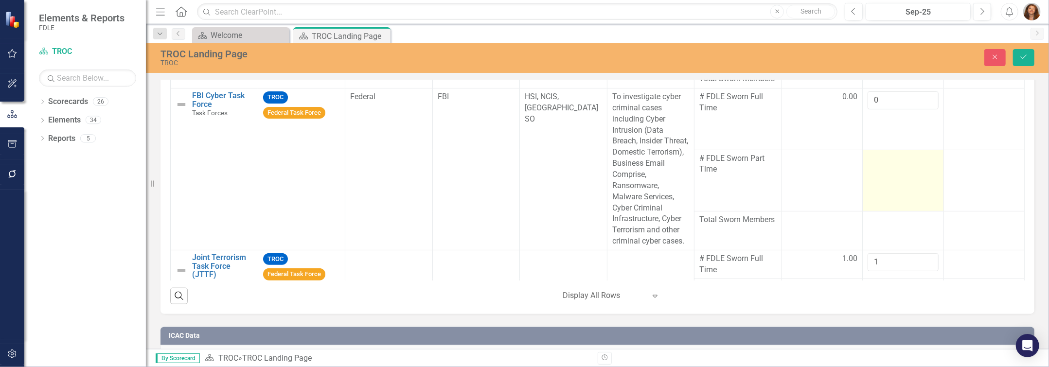
type input "0"
click at [524, 165] on div at bounding box center [903, 159] width 71 height 12
click at [524, 171] on input "number" at bounding box center [903, 162] width 71 height 18
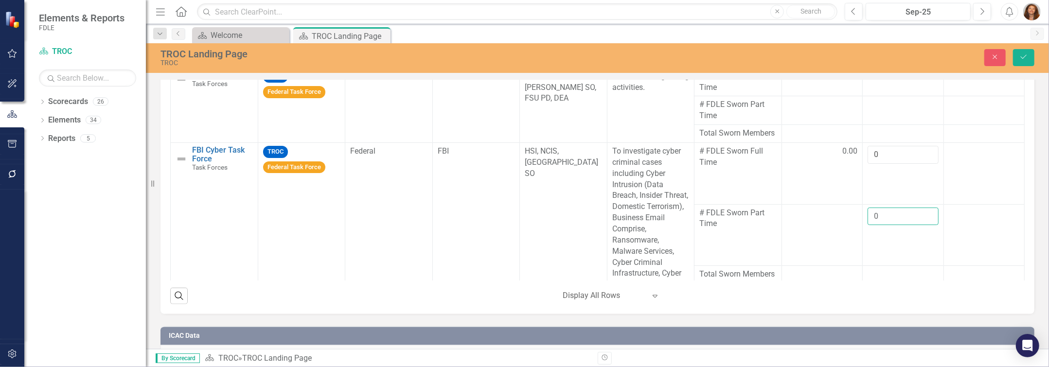
scroll to position [76, 0]
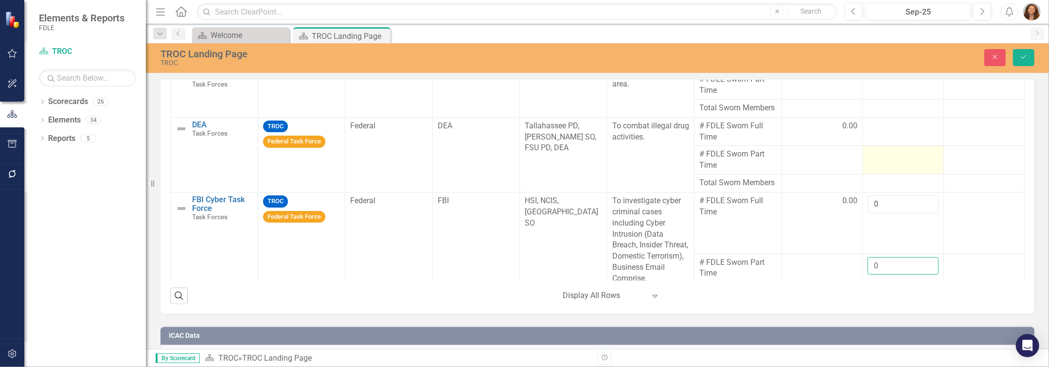
type input "0"
click at [524, 161] on div at bounding box center [903, 155] width 71 height 12
click at [524, 167] on input "number" at bounding box center [903, 158] width 71 height 18
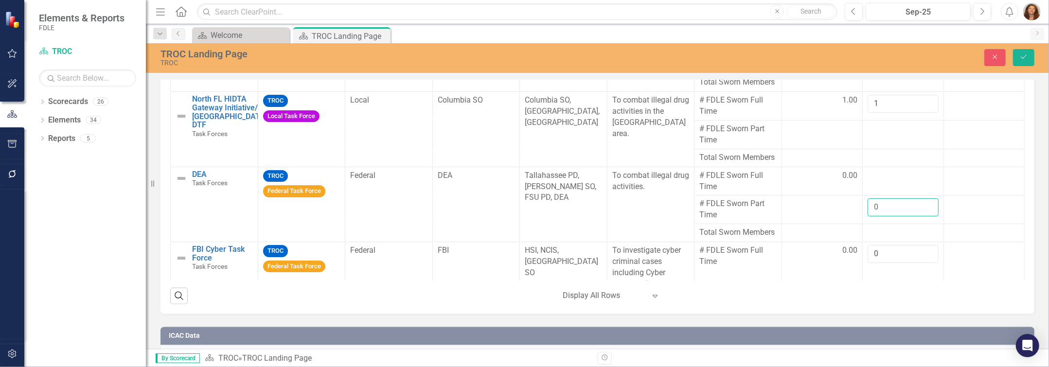
scroll to position [22, 0]
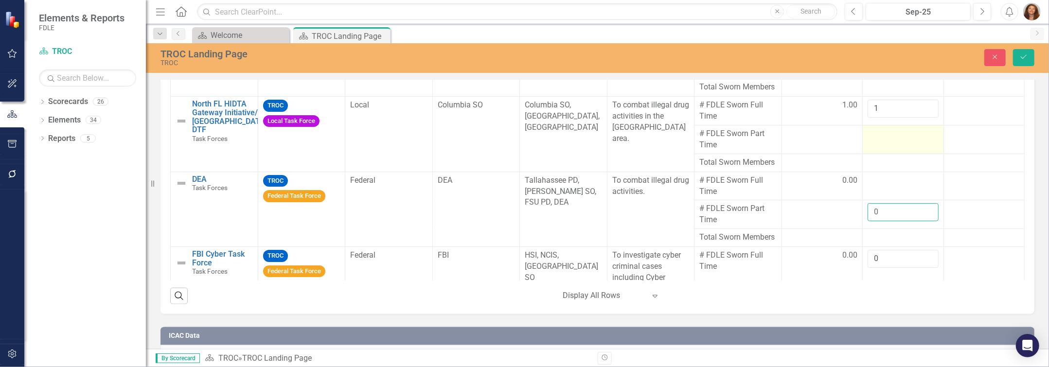
type input "0"
click at [524, 140] on div at bounding box center [903, 134] width 71 height 12
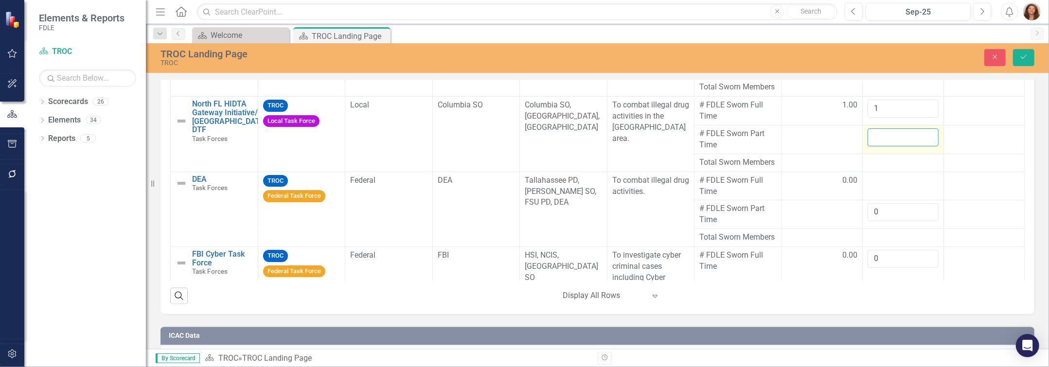
click at [524, 145] on input "number" at bounding box center [903, 137] width 71 height 18
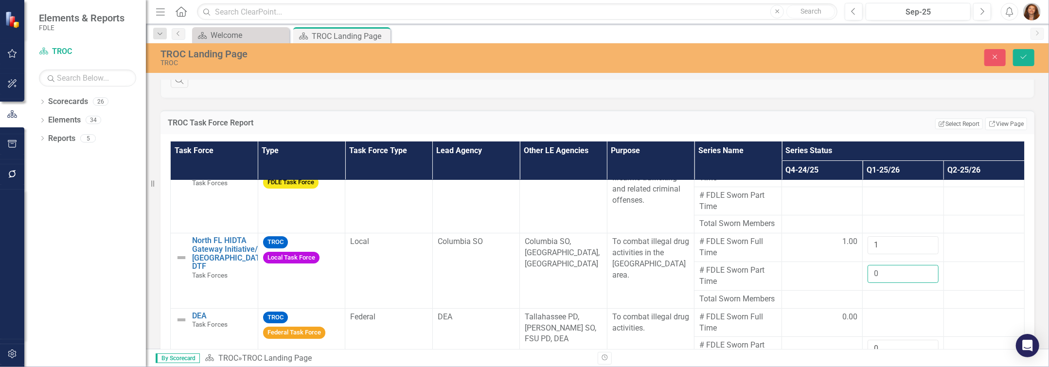
scroll to position [0, 0]
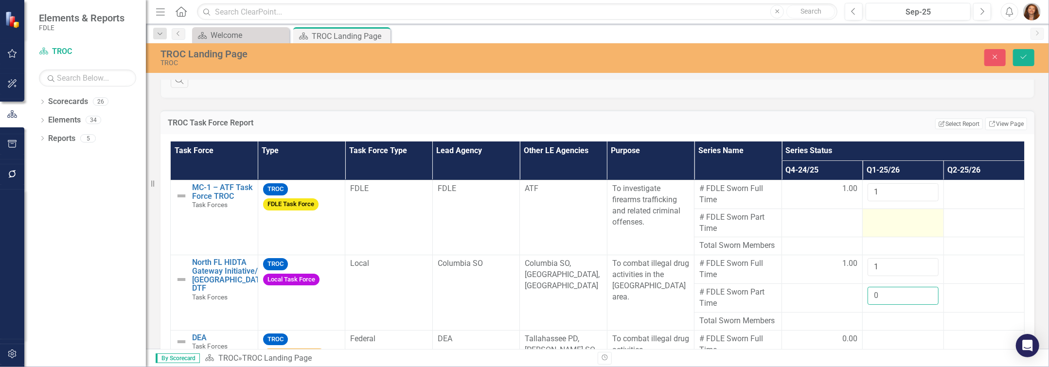
type input "0"
click at [524, 220] on div at bounding box center [903, 218] width 71 height 12
click at [524, 220] on input "number" at bounding box center [903, 221] width 71 height 18
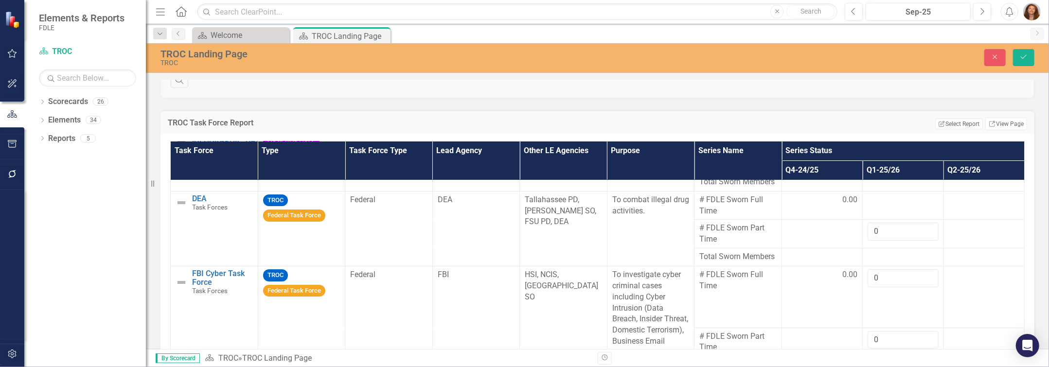
scroll to position [141, 0]
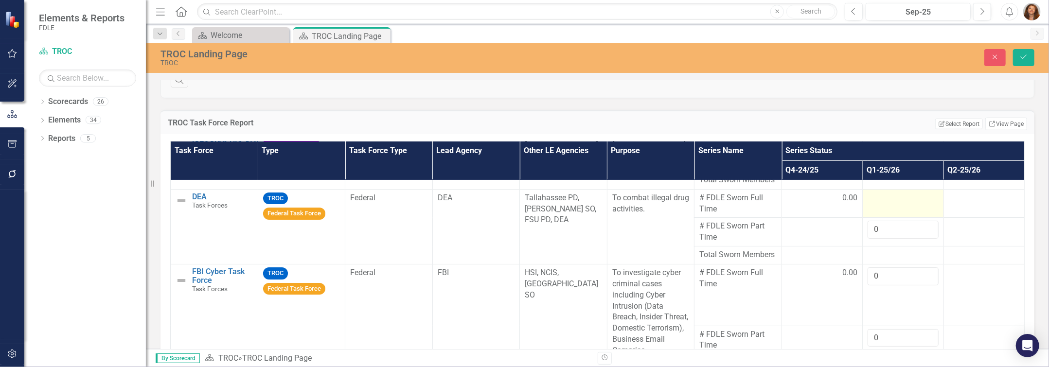
type input "0"
click at [524, 204] on div at bounding box center [903, 199] width 71 height 12
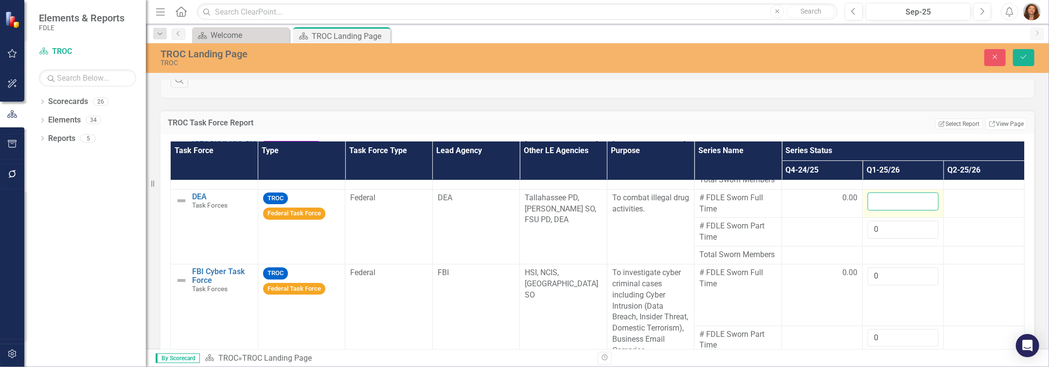
click at [524, 211] on input "number" at bounding box center [903, 202] width 71 height 18
type input "0"
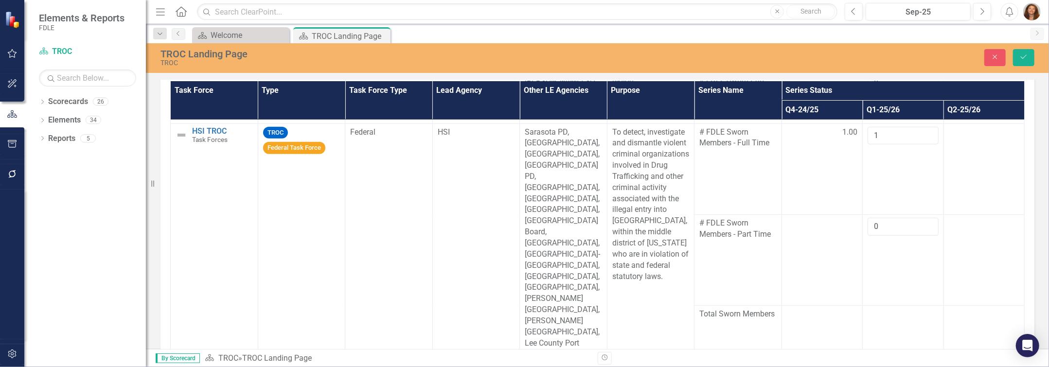
scroll to position [635, 0]
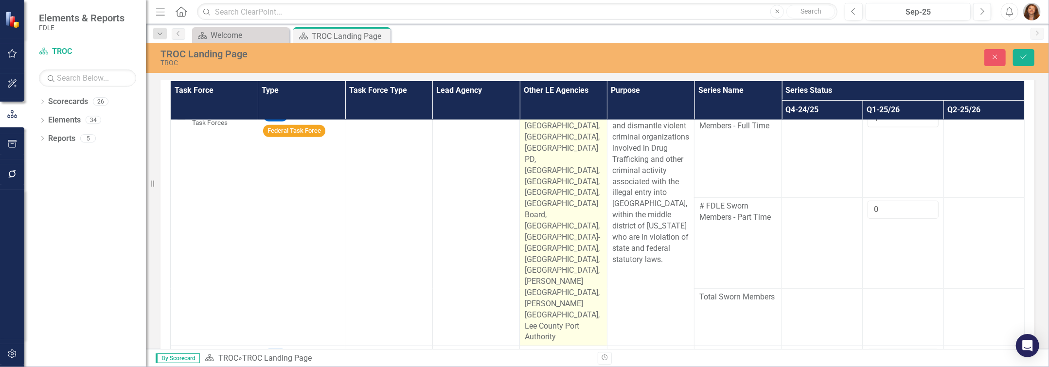
click at [524, 260] on span "Sarasota PD, [GEOGRAPHIC_DATA], [GEOGRAPHIC_DATA], [GEOGRAPHIC_DATA] PD, [GEOGR…" at bounding box center [562, 226] width 75 height 232
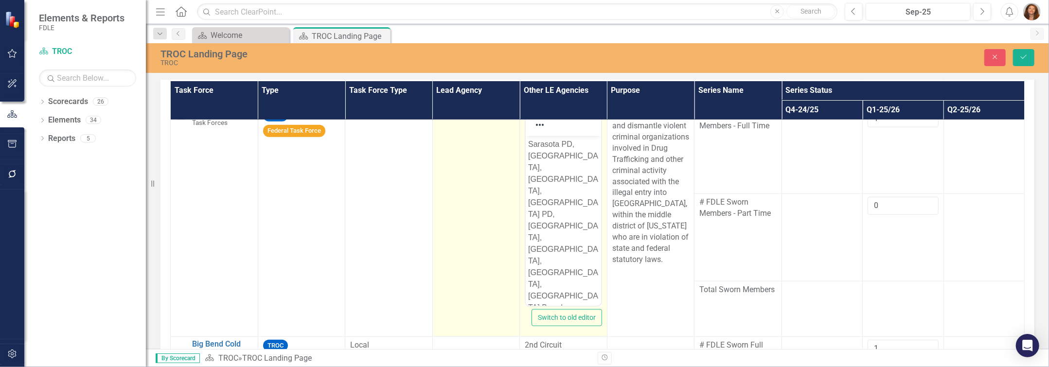
scroll to position [0, 0]
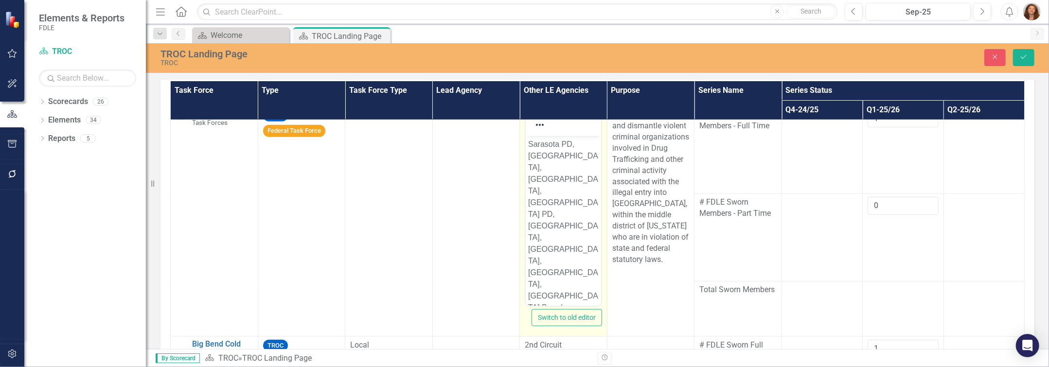
click at [524, 172] on div "TROC Task Force Report Edit Report Select Report Link View Page Task Force Type…" at bounding box center [597, 214] width 889 height 353
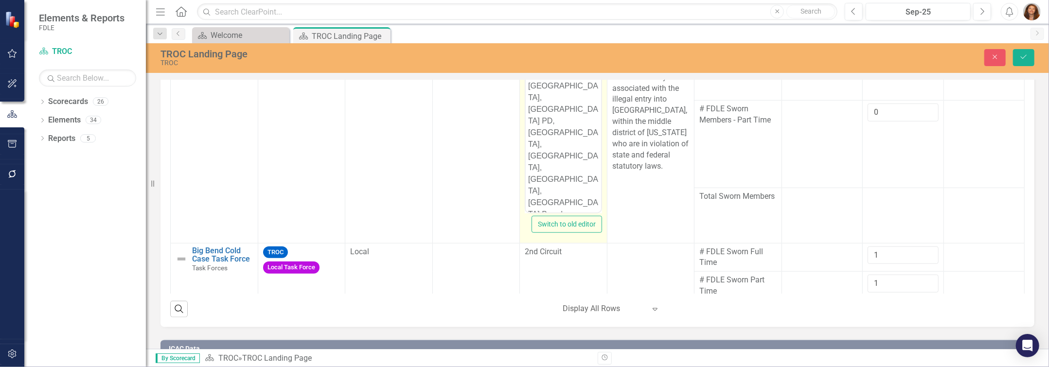
scroll to position [831, 0]
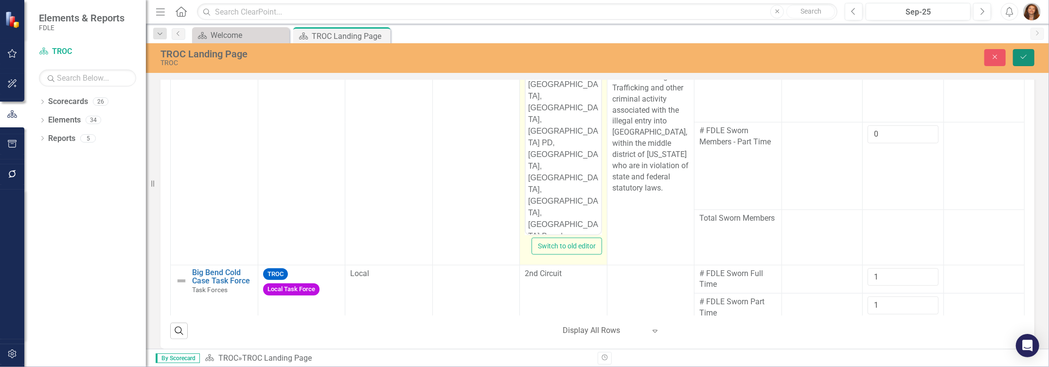
click at [524, 58] on icon "Save" at bounding box center [1023, 57] width 9 height 7
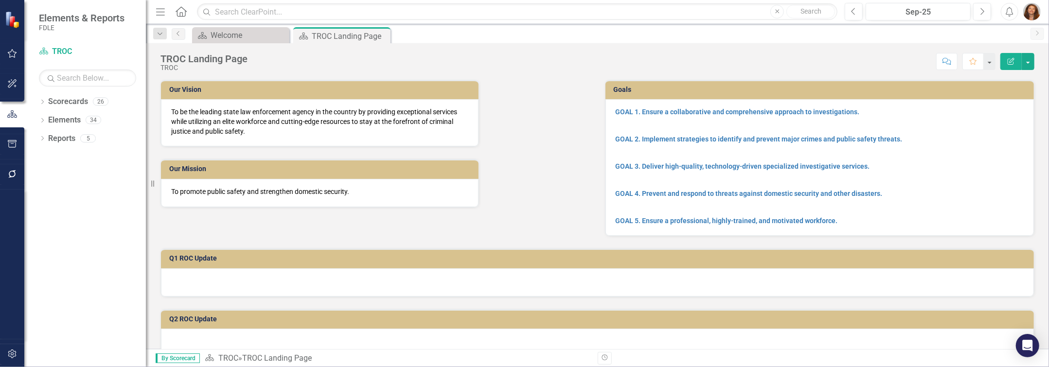
click at [524, 169] on div "Our Vision To be the leading state law enforcement agency in the country by pro…" at bounding box center [375, 138] width 445 height 140
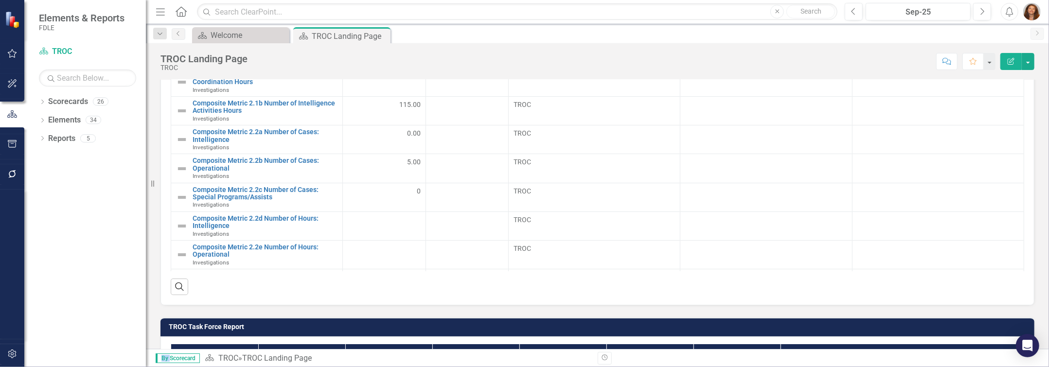
scroll to position [445, 0]
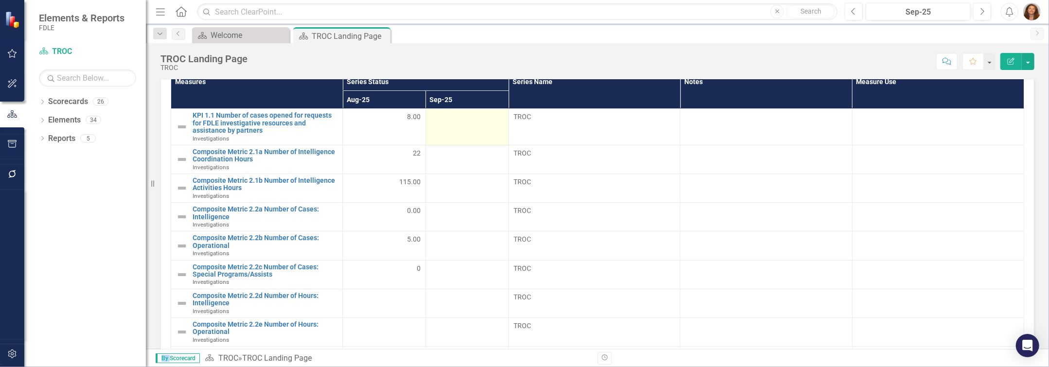
click at [444, 118] on div at bounding box center [467, 118] width 72 height 12
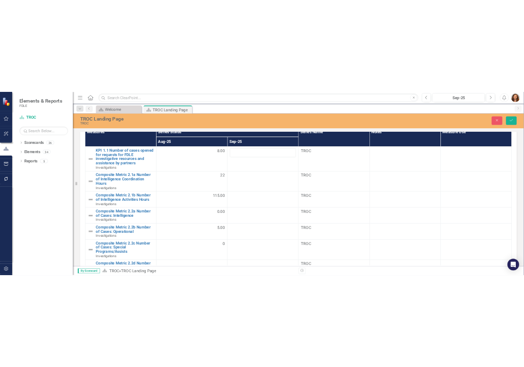
scroll to position [509, 0]
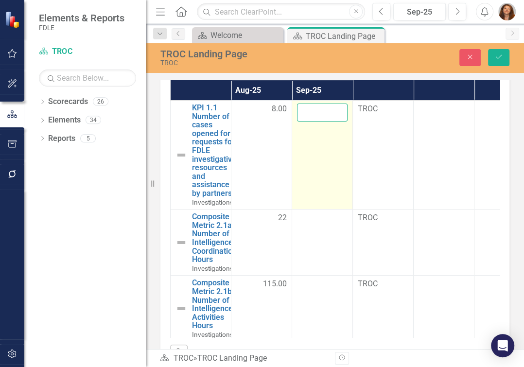
click at [314, 122] on input "number" at bounding box center [322, 113] width 51 height 18
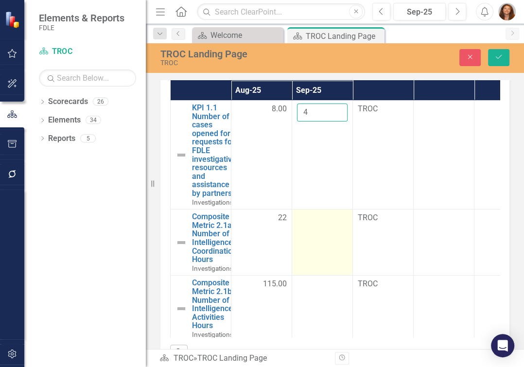
type input "4"
click at [318, 237] on td at bounding box center [322, 243] width 61 height 66
click at [310, 224] on div at bounding box center [322, 219] width 51 height 12
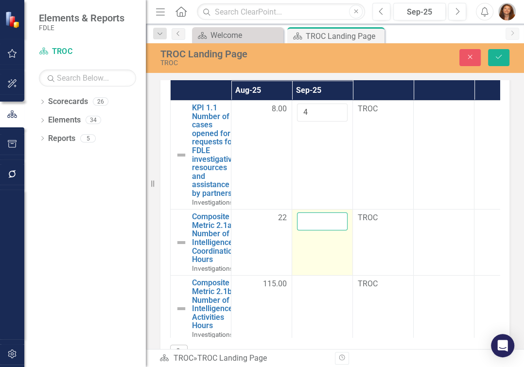
click at [310, 228] on input "number" at bounding box center [322, 222] width 51 height 18
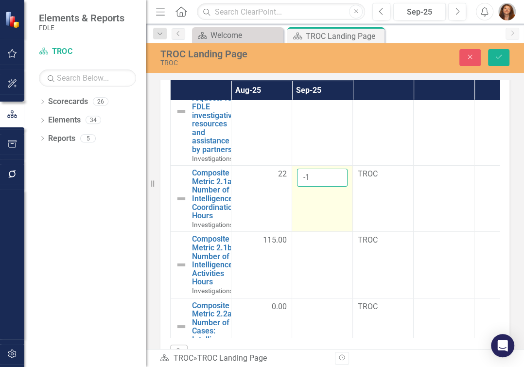
type input "0"
click at [337, 183] on input "0" at bounding box center [322, 178] width 51 height 18
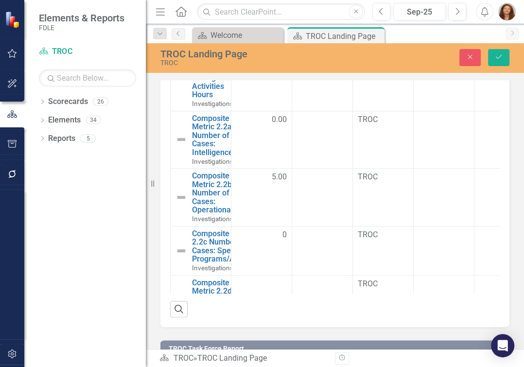
scroll to position [196, 0]
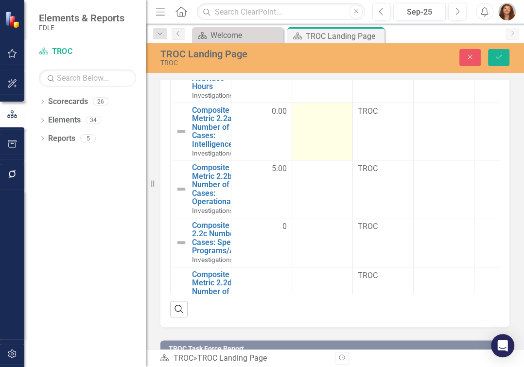
click at [321, 127] on td at bounding box center [322, 132] width 61 height 58
click at [320, 124] on input "number" at bounding box center [322, 115] width 51 height 18
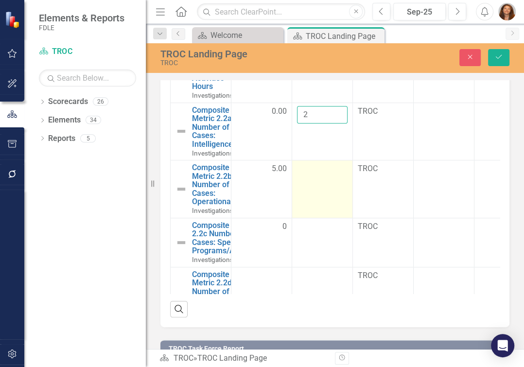
type input "2"
click at [310, 175] on div at bounding box center [322, 169] width 51 height 12
click at [310, 179] on input "number" at bounding box center [322, 172] width 51 height 18
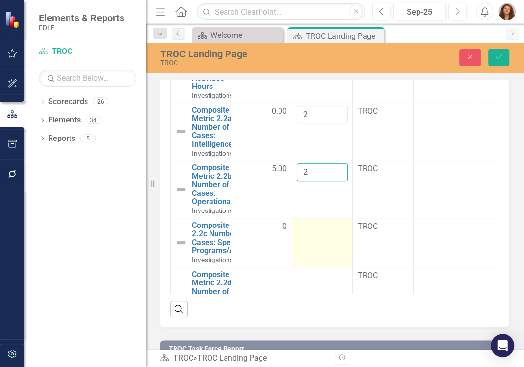
type input "2"
click at [311, 233] on div at bounding box center [322, 227] width 51 height 12
click at [311, 238] on input "number" at bounding box center [322, 230] width 51 height 18
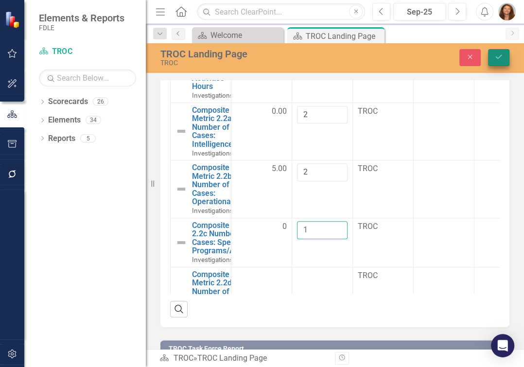
type input "1"
click at [497, 60] on icon "Save" at bounding box center [499, 57] width 9 height 7
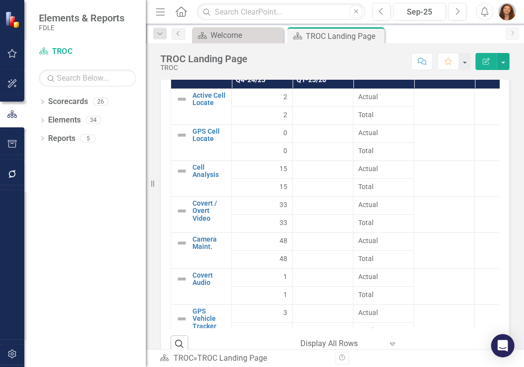
scroll to position [1547, 0]
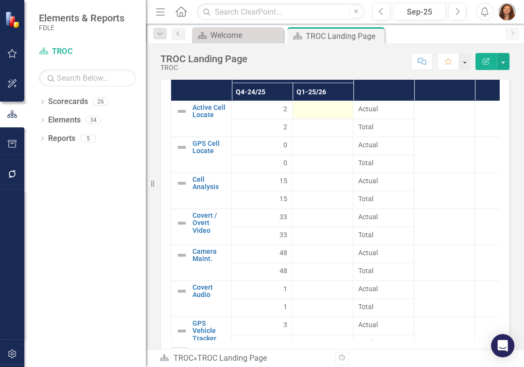
click at [321, 116] on div at bounding box center [323, 110] width 51 height 12
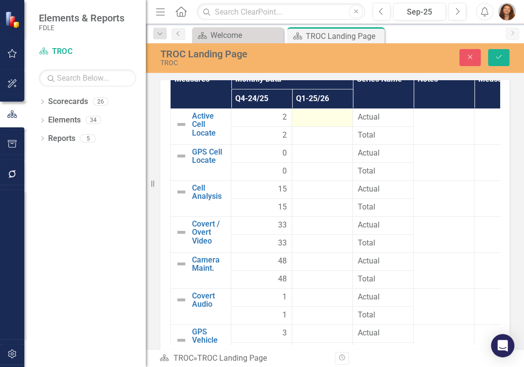
scroll to position [1553, 0]
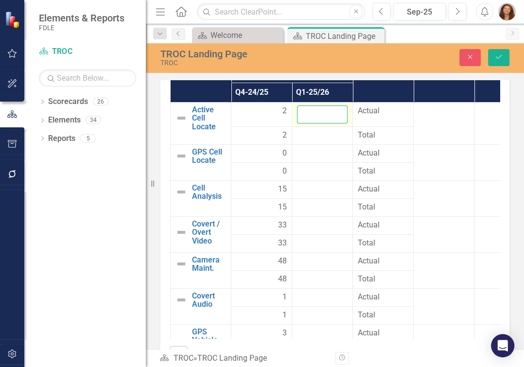
click at [321, 124] on input "number" at bounding box center [322, 115] width 51 height 18
type input "0"
click at [326, 160] on div at bounding box center [322, 154] width 51 height 12
click at [325, 160] on div at bounding box center [322, 154] width 51 height 12
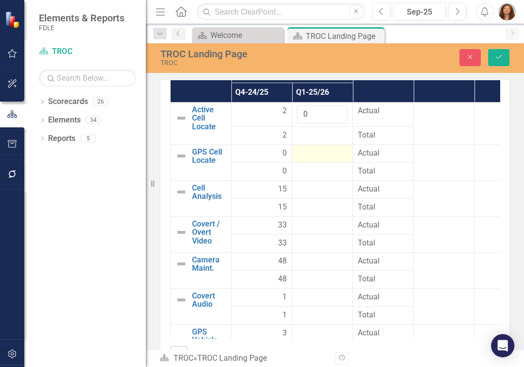
click at [325, 160] on div at bounding box center [322, 154] width 51 height 12
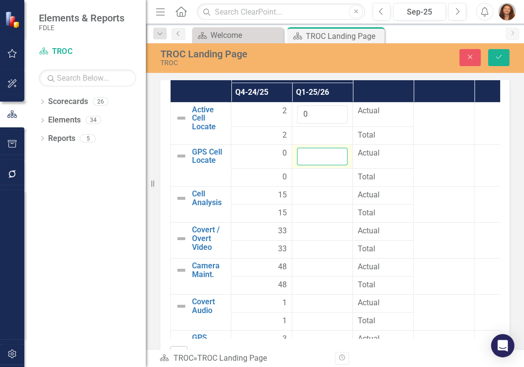
click at [317, 166] on input "number" at bounding box center [322, 157] width 51 height 18
type input "5"
click at [308, 201] on div at bounding box center [322, 196] width 51 height 12
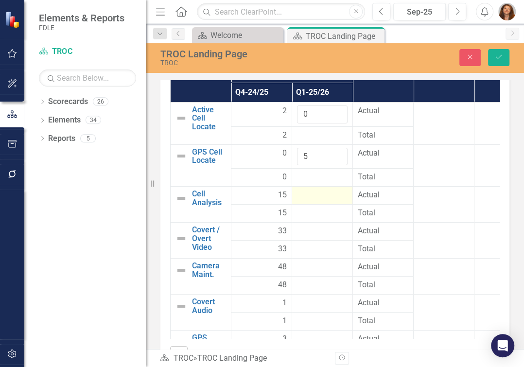
click at [308, 201] on div at bounding box center [322, 196] width 51 height 12
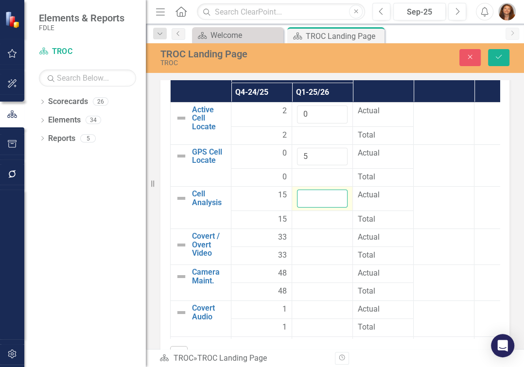
click at [308, 208] on input "number" at bounding box center [322, 199] width 51 height 18
type input "20"
click at [311, 244] on div at bounding box center [322, 238] width 51 height 12
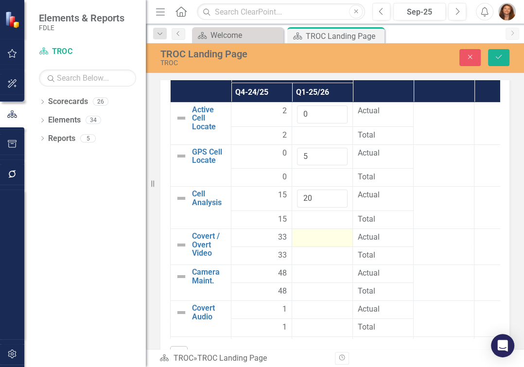
click at [311, 244] on div at bounding box center [322, 238] width 51 height 12
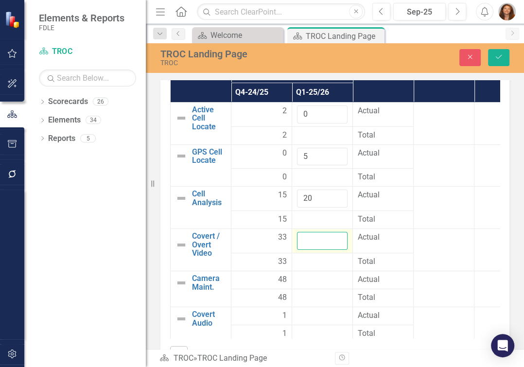
click at [311, 250] on input "number" at bounding box center [322, 241] width 51 height 18
type input "13"
click at [305, 286] on div at bounding box center [322, 280] width 51 height 12
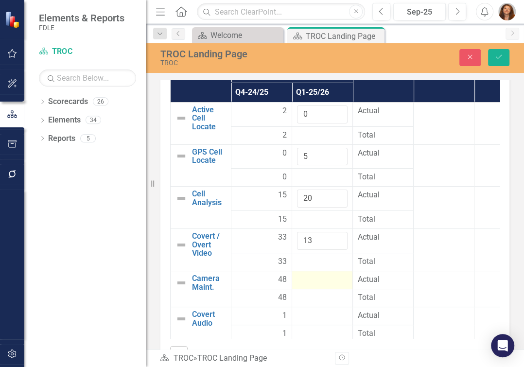
click at [305, 286] on div at bounding box center [322, 280] width 51 height 12
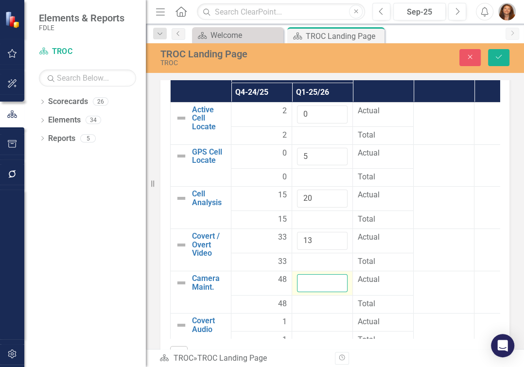
click at [305, 292] on input "number" at bounding box center [322, 283] width 51 height 18
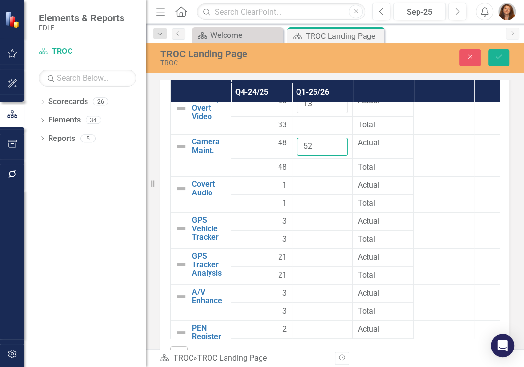
scroll to position [138, 0]
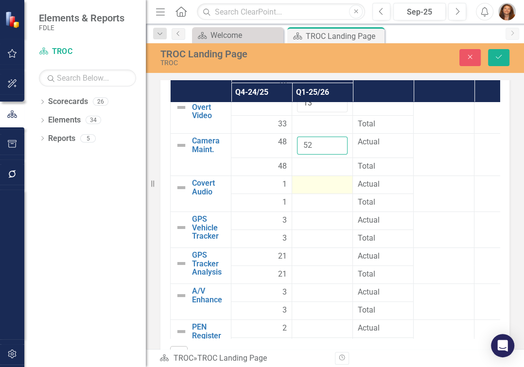
type input "52"
click at [311, 191] on div at bounding box center [322, 185] width 51 height 12
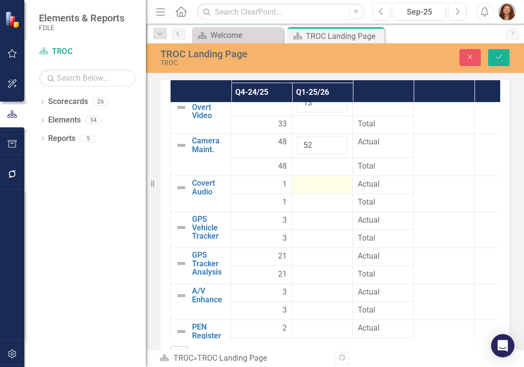
click at [311, 191] on div at bounding box center [322, 185] width 51 height 12
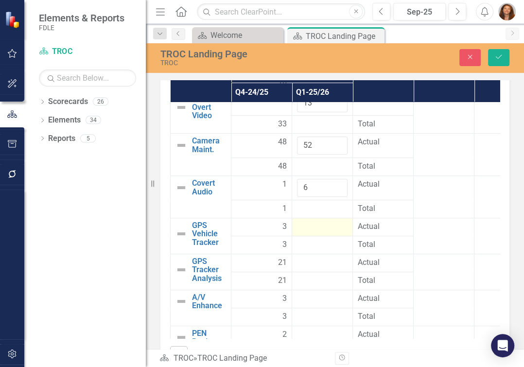
type input "6"
click at [304, 233] on div at bounding box center [322, 227] width 51 height 12
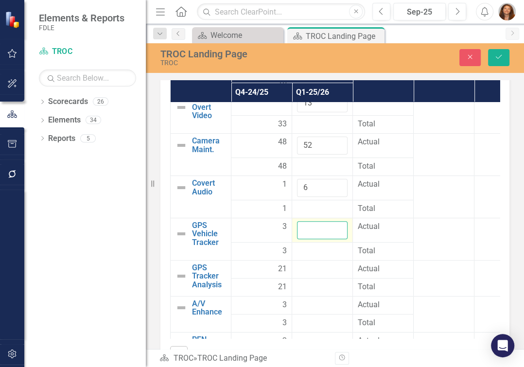
click at [304, 239] on input "number" at bounding box center [322, 230] width 51 height 18
type input "1"
click at [306, 275] on div at bounding box center [322, 270] width 51 height 12
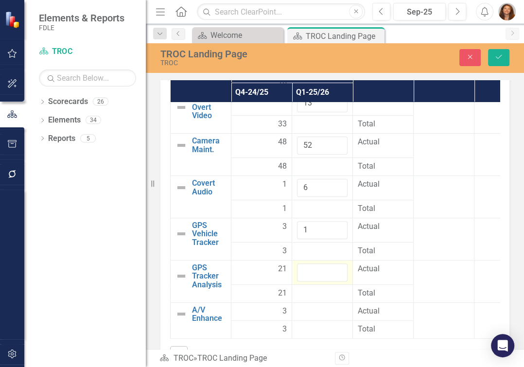
click at [306, 282] on input "number" at bounding box center [322, 273] width 51 height 18
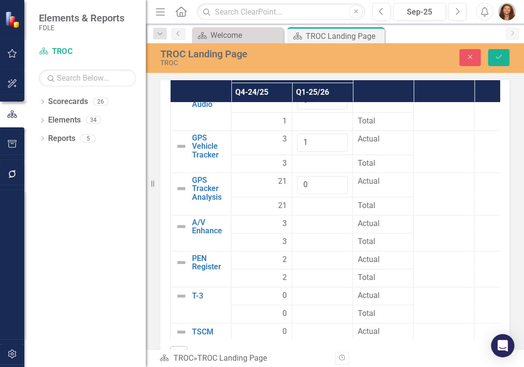
scroll to position [262, 0]
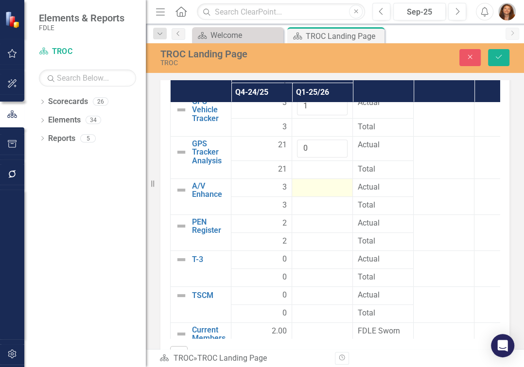
type input "0"
click at [311, 194] on div at bounding box center [322, 188] width 51 height 12
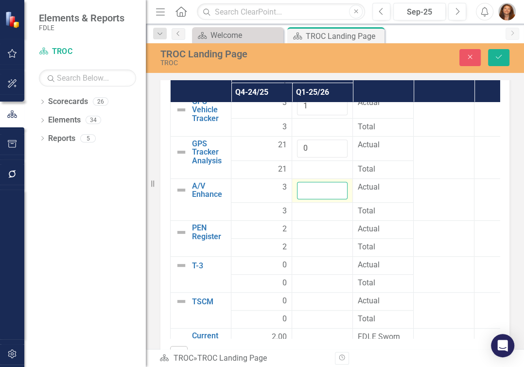
click at [311, 200] on input "number" at bounding box center [322, 191] width 51 height 18
type input "3"
click at [304, 235] on div at bounding box center [322, 230] width 51 height 12
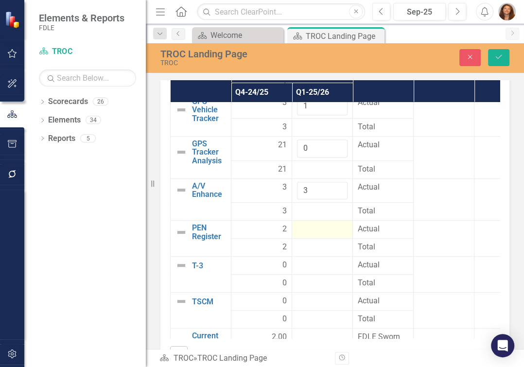
click at [304, 235] on div at bounding box center [322, 230] width 51 height 12
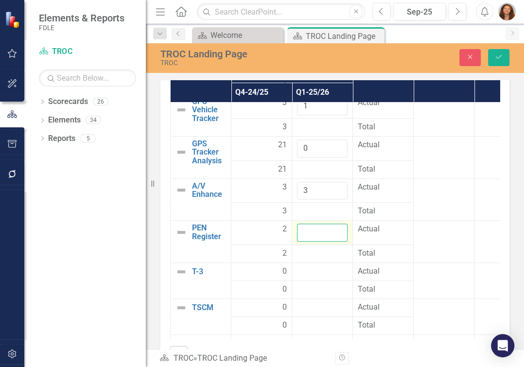
click at [304, 242] on input "number" at bounding box center [322, 233] width 51 height 18
type input "5"
click at [304, 278] on div at bounding box center [322, 272] width 51 height 12
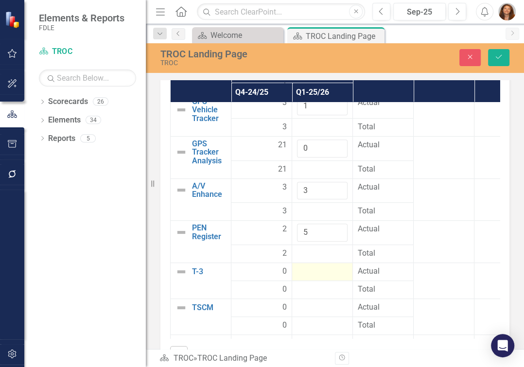
click at [304, 278] on div at bounding box center [322, 272] width 51 height 12
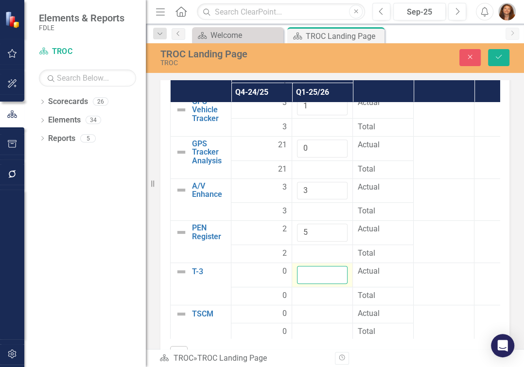
click at [304, 284] on input "number" at bounding box center [322, 275] width 51 height 18
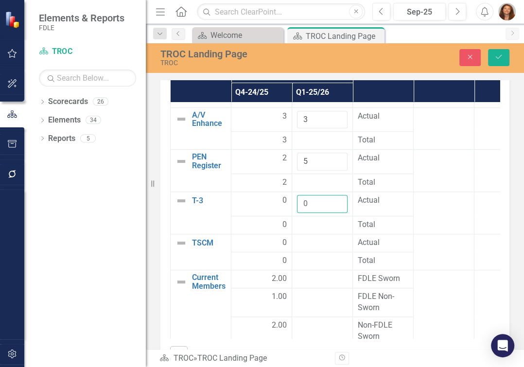
scroll to position [362, 0]
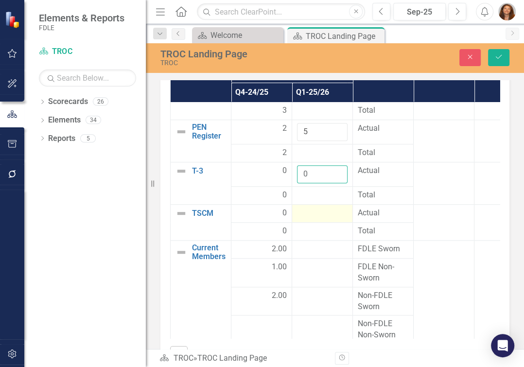
type input "0"
click at [307, 219] on div at bounding box center [322, 214] width 51 height 12
click at [306, 219] on div at bounding box center [322, 214] width 51 height 12
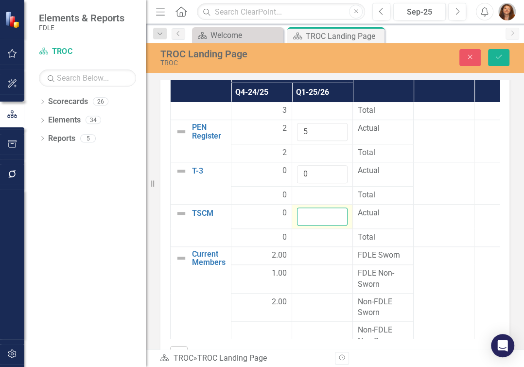
click at [306, 226] on input "number" at bounding box center [322, 217] width 51 height 18
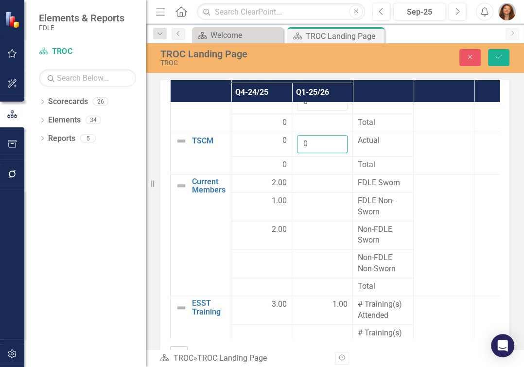
scroll to position [435, 0]
type input "0"
click at [314, 189] on div at bounding box center [322, 183] width 51 height 12
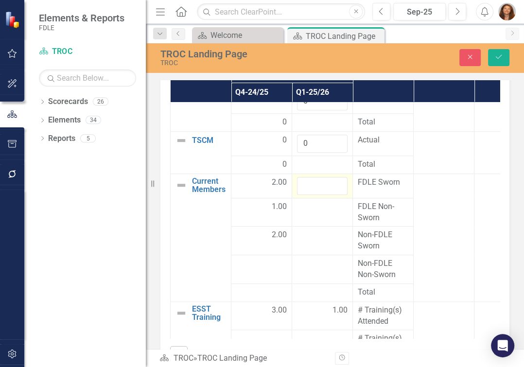
click at [314, 195] on input "number" at bounding box center [322, 186] width 51 height 18
type input "1"
click at [317, 213] on div at bounding box center [322, 207] width 51 height 12
click at [316, 219] on input "number" at bounding box center [322, 210] width 51 height 18
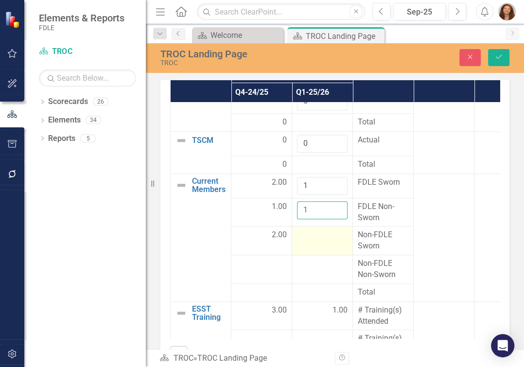
type input "1"
click at [309, 241] on div at bounding box center [322, 236] width 51 height 12
click at [309, 248] on input "number" at bounding box center [322, 239] width 51 height 18
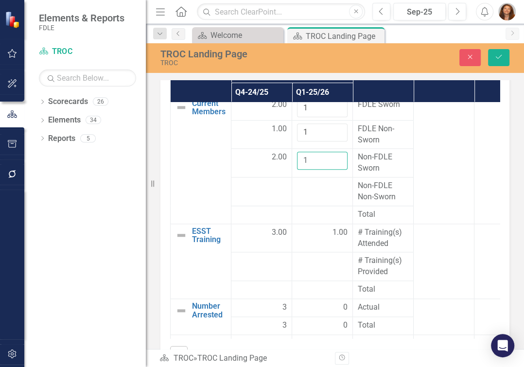
scroll to position [562, 0]
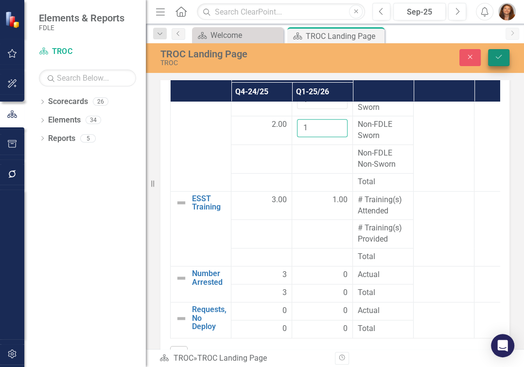
type input "1"
click at [495, 58] on icon "Save" at bounding box center [499, 57] width 9 height 7
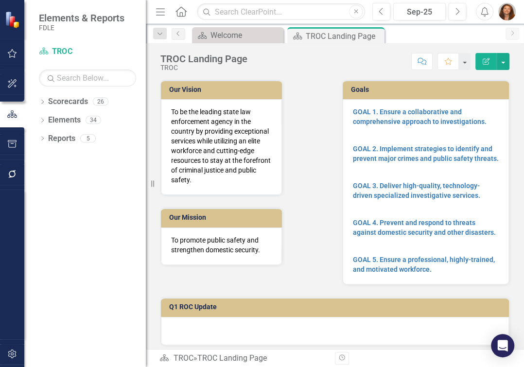
click at [508, 127] on div "Goals GOAL 1. Ensure a collaborative and comprehensive approach to investigatio…" at bounding box center [426, 176] width 182 height 217
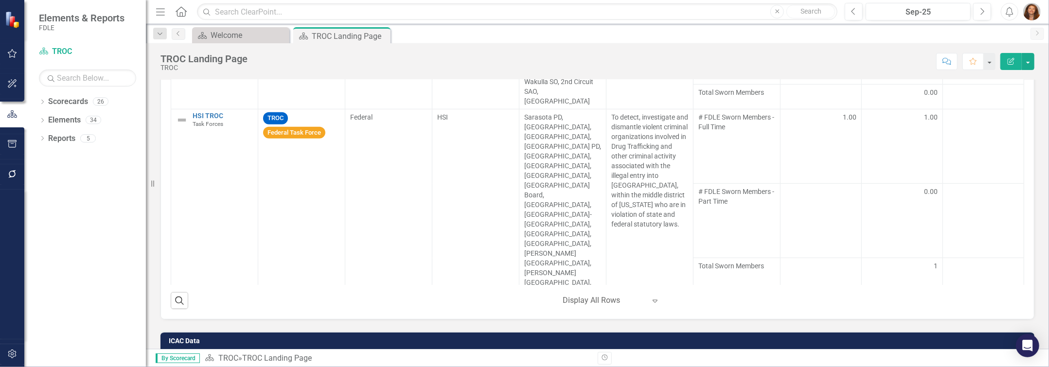
scroll to position [768, 0]
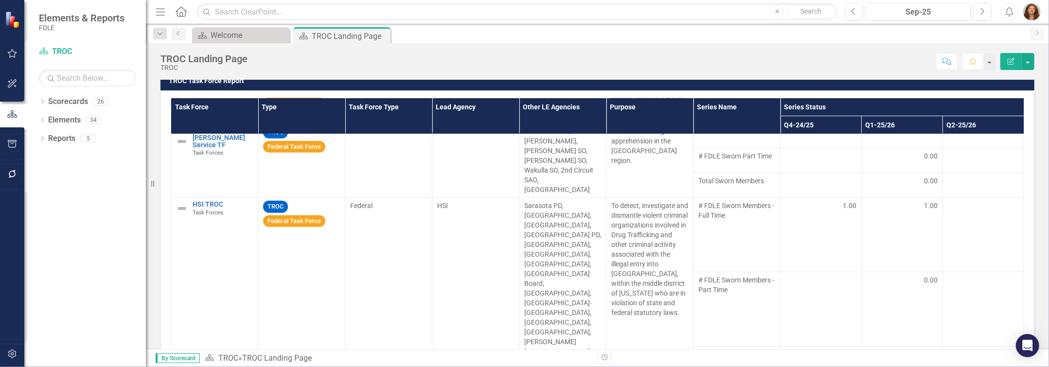
click at [524, 240] on div "TROC Task Force Report Task Force Type Task Force Type Lead Agency Other LE Age…" at bounding box center [597, 233] width 889 height 349
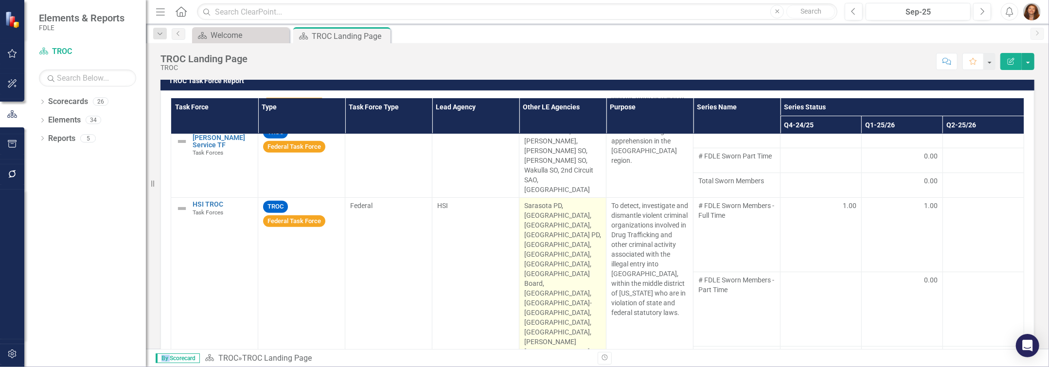
click at [524, 271] on p "Sarasota PD, [GEOGRAPHIC_DATA], [GEOGRAPHIC_DATA], [GEOGRAPHIC_DATA] PD, [GEOGR…" at bounding box center [562, 298] width 77 height 195
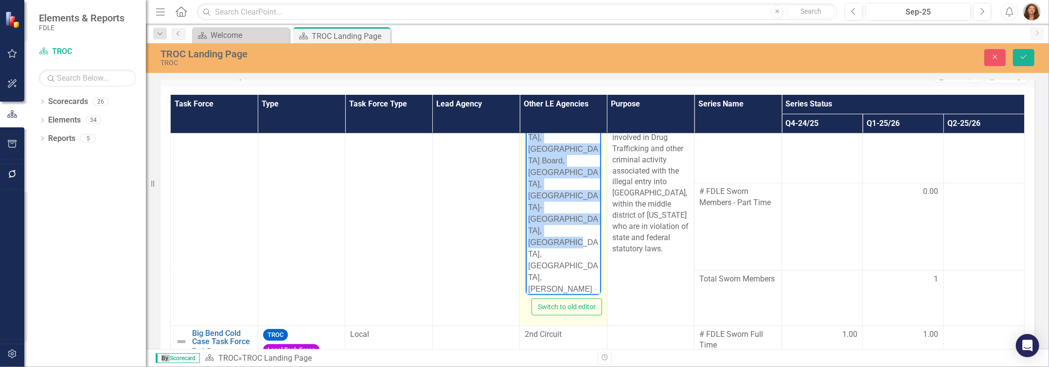
scroll to position [767, 0]
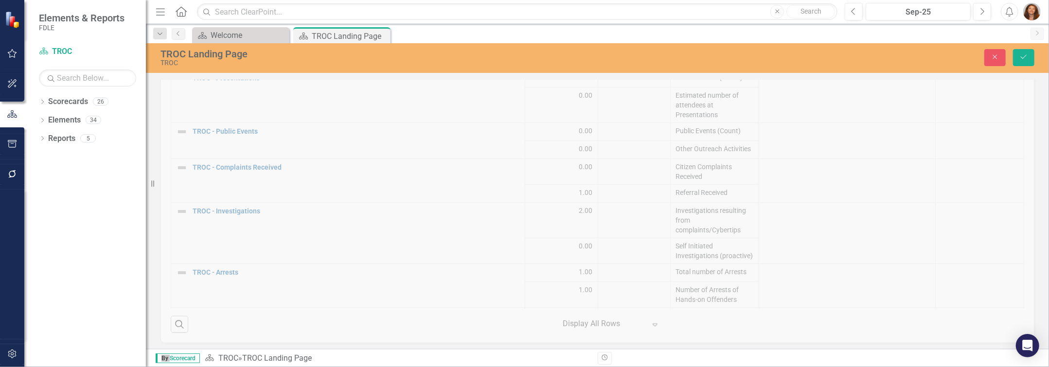
drag, startPoint x: 530, startPoint y: -303, endPoint x: 597, endPoint y: -111, distance: 203.5
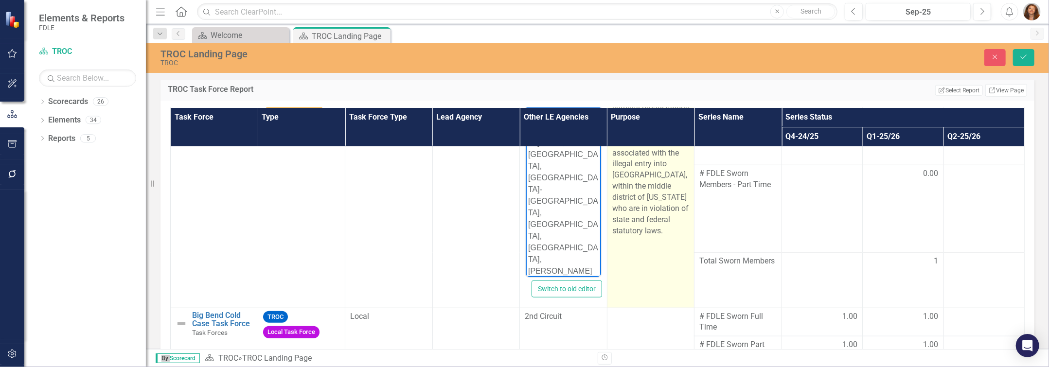
scroll to position [0, 0]
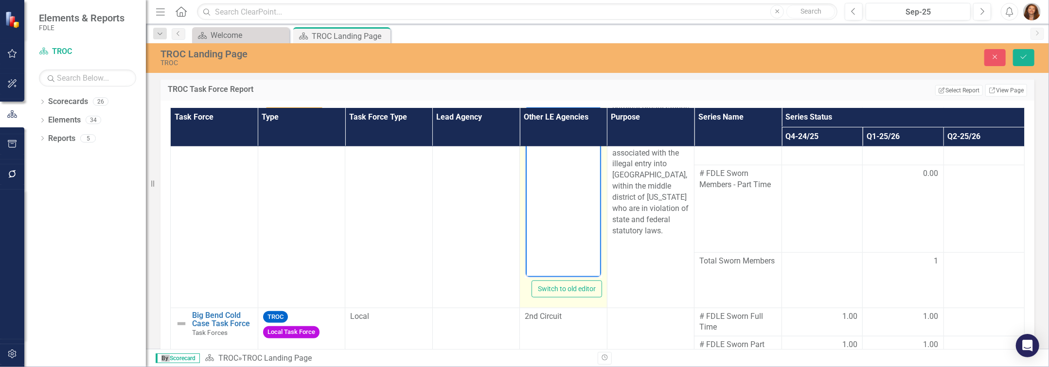
click at [524, 204] on body "Rich Text Area. Press ALT-0 for help." at bounding box center [563, 180] width 75 height 146
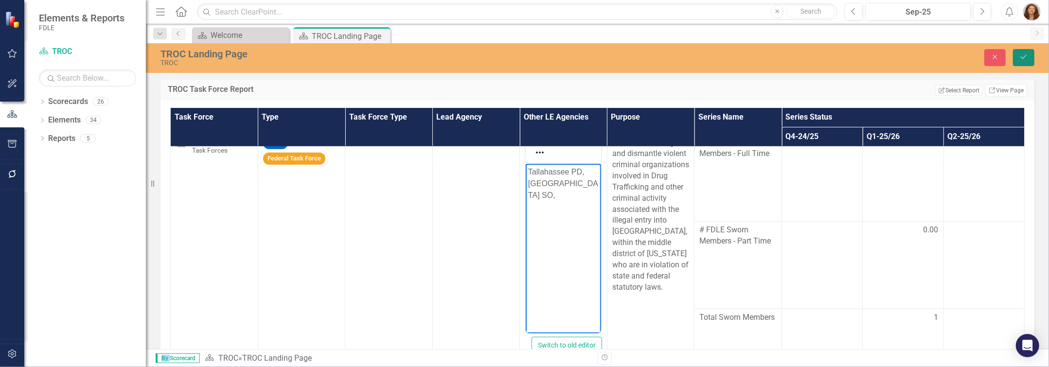
click at [524, 59] on icon "Save" at bounding box center [1023, 57] width 9 height 7
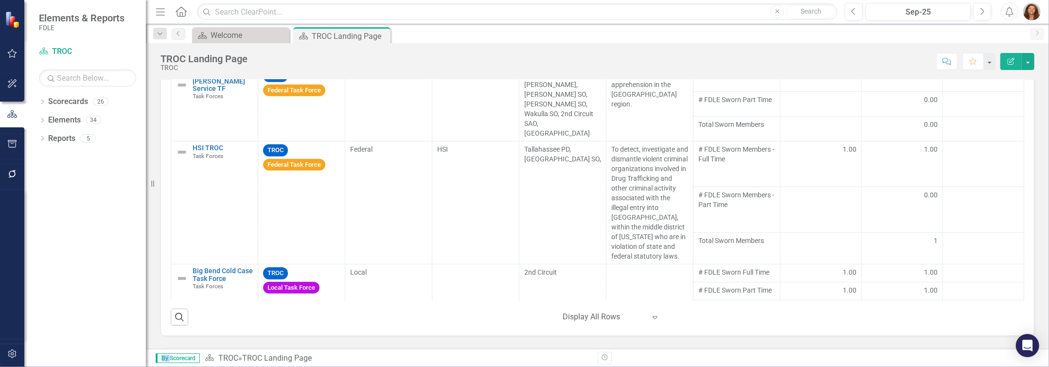
scroll to position [394, 0]
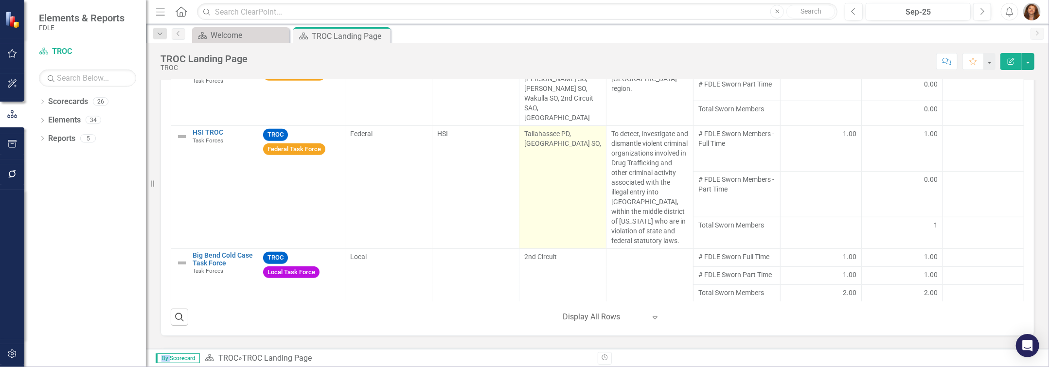
click at [524, 129] on p "Tallahassee PD, [GEOGRAPHIC_DATA] SO," at bounding box center [562, 138] width 77 height 19
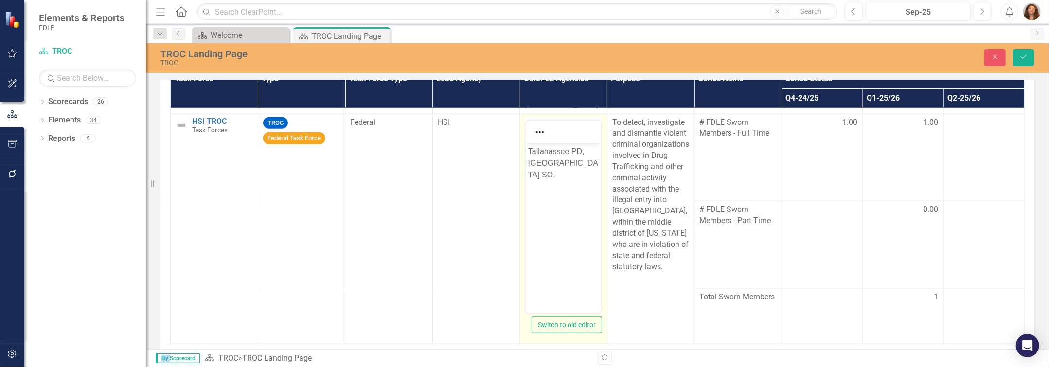
scroll to position [619, 0]
click at [524, 178] on p "Tallahassee PD, [GEOGRAPHIC_DATA] SO," at bounding box center [563, 160] width 71 height 35
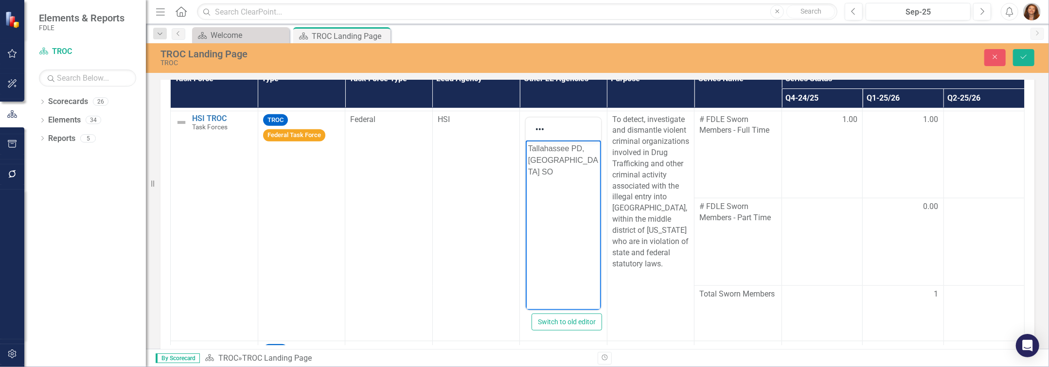
click at [524, 189] on div "TROC Task Force Report Edit Report Select Report Link View Page Task Force Type…" at bounding box center [597, 202] width 889 height 353
click at [524, 59] on icon "Save" at bounding box center [1023, 57] width 9 height 7
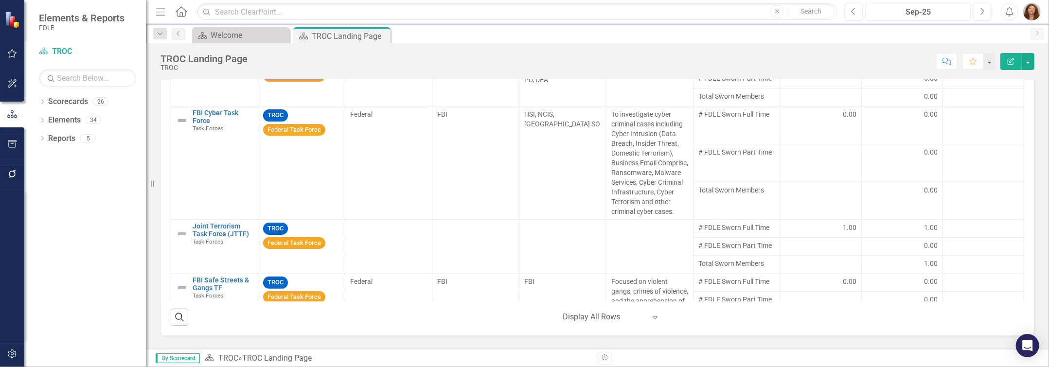
scroll to position [106, 0]
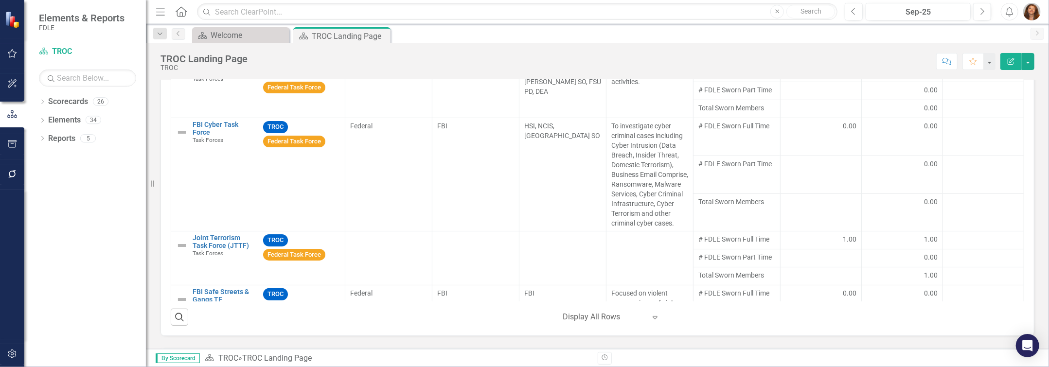
click at [524, 178] on div "TROC Task Force Report Task Force Type Task Force Type Lead Agency Other LE Age…" at bounding box center [597, 161] width 889 height 349
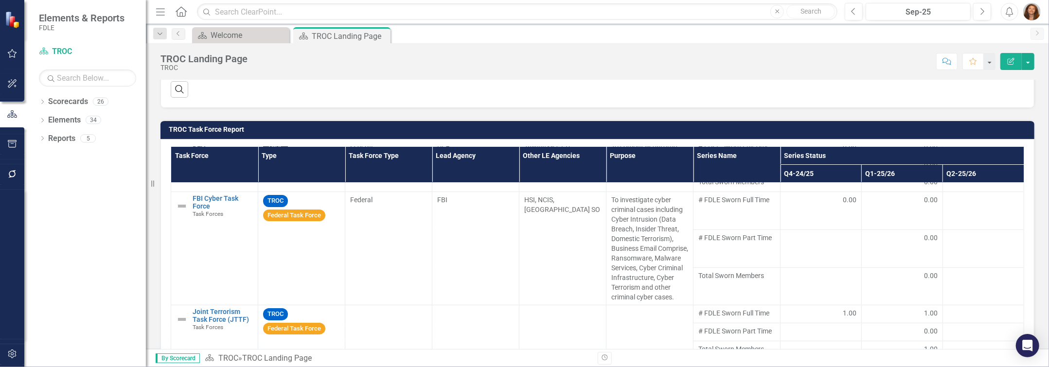
scroll to position [119, 0]
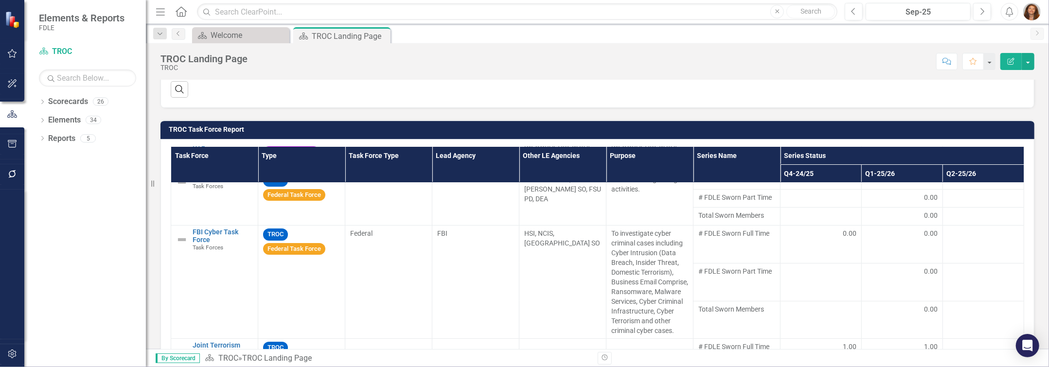
drag, startPoint x: 1020, startPoint y: 197, endPoint x: 1021, endPoint y: 185, distance: 12.7
click at [524, 186] on div "Task Force Type Task Force Type Lead Agency Other LE Agencies Purpose Series Na…" at bounding box center [598, 298] width 874 height 318
click at [524, 185] on div "Task Force Type Task Force Type Lead Agency Other LE Agencies Purpose Series Na…" at bounding box center [598, 298] width 874 height 318
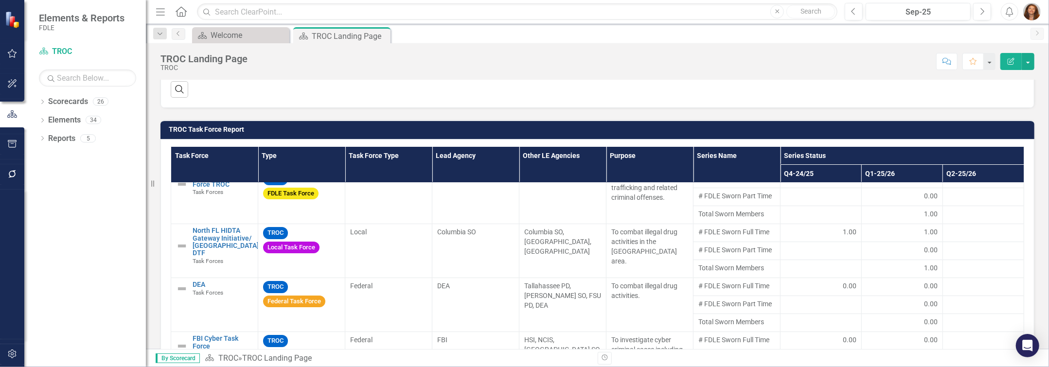
scroll to position [0, 0]
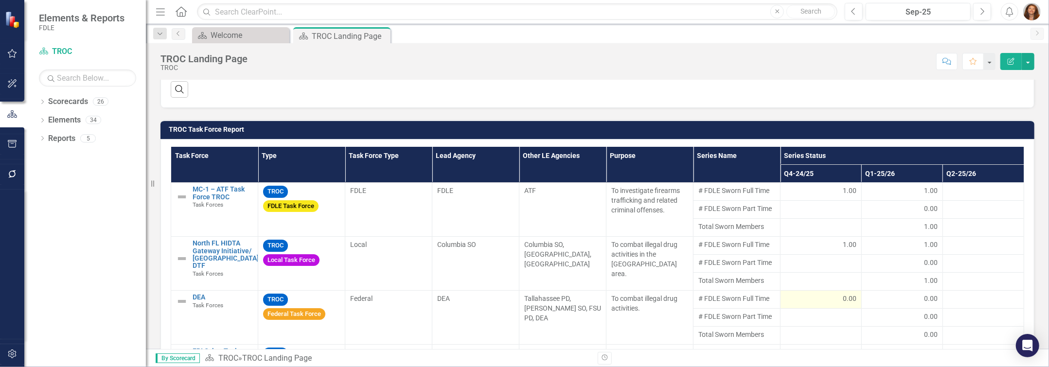
click at [524, 299] on span "0.00" at bounding box center [850, 299] width 14 height 10
click at [524, 255] on td "1.00" at bounding box center [821, 246] width 81 height 18
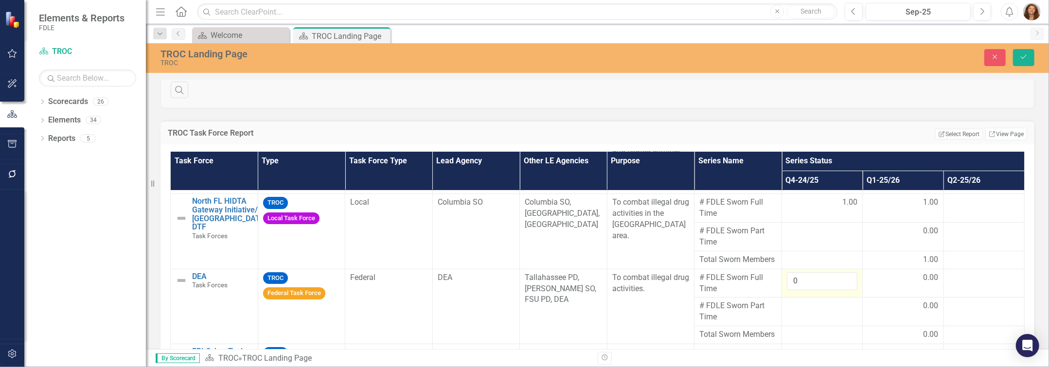
scroll to position [83, 0]
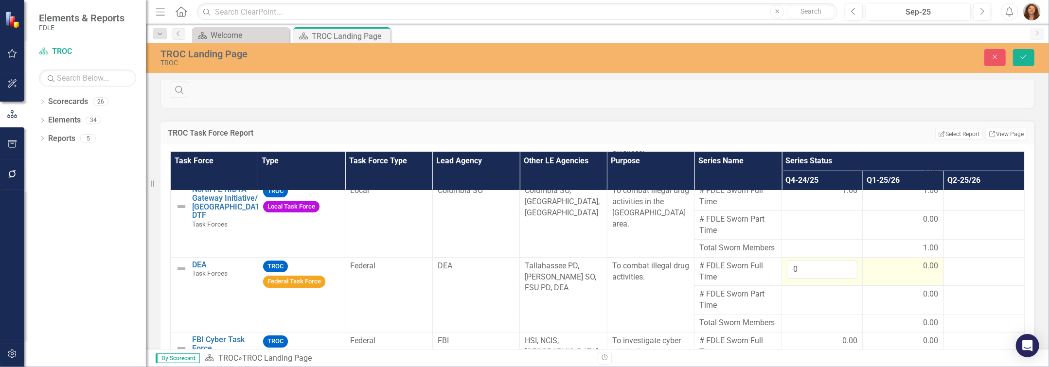
click at [524, 272] on span "0.00" at bounding box center [931, 266] width 15 height 11
drag, startPoint x: 891, startPoint y: 289, endPoint x: 857, endPoint y: 291, distance: 33.1
click at [524, 279] on input "0" at bounding box center [903, 270] width 71 height 18
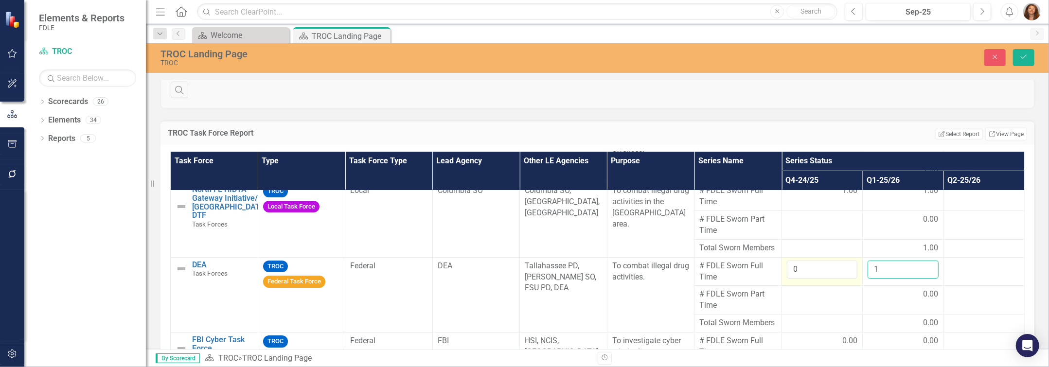
scroll to position [92, 0]
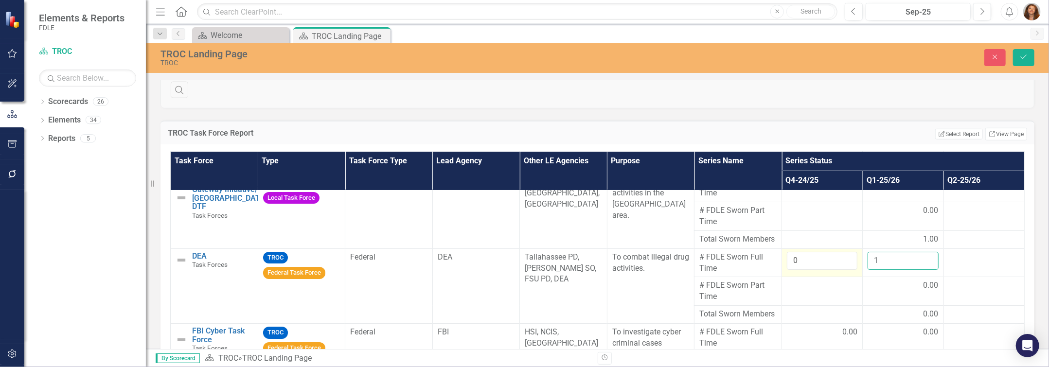
type input "1"
click at [524, 270] on input "0" at bounding box center [822, 261] width 71 height 18
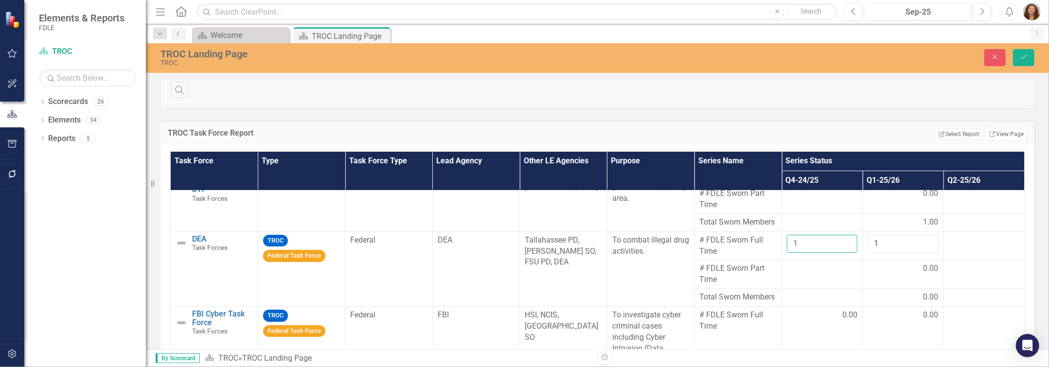
scroll to position [122, 0]
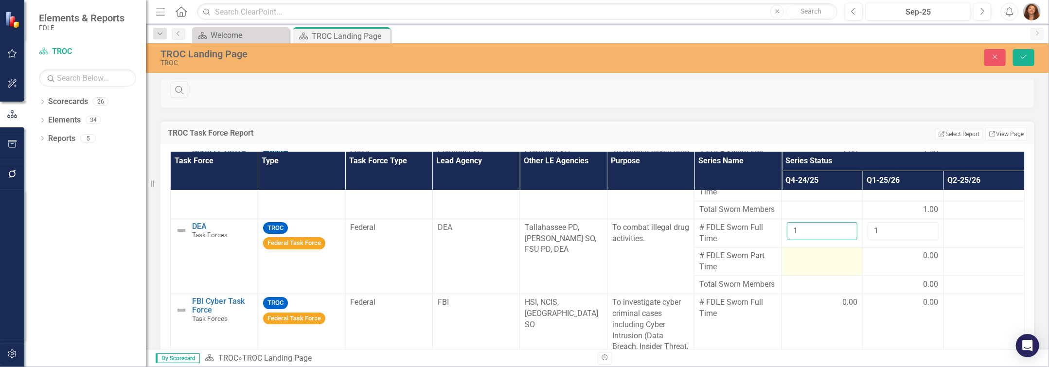
type input "1"
click at [524, 262] on div at bounding box center [822, 256] width 71 height 12
click at [524, 268] on input "number" at bounding box center [822, 259] width 71 height 18
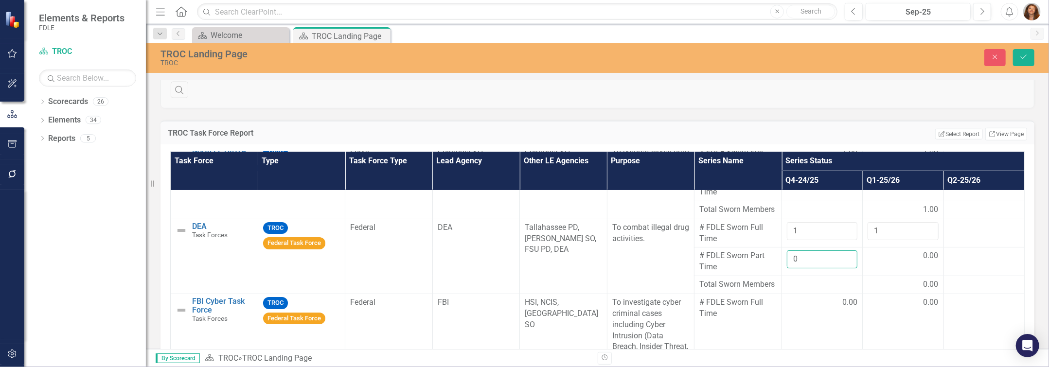
type input "0"
click at [524, 264] on div "Task Force Type Task Force Type Lead Agency Other LE Agencies Purpose Series Na…" at bounding box center [598, 302] width 874 height 317
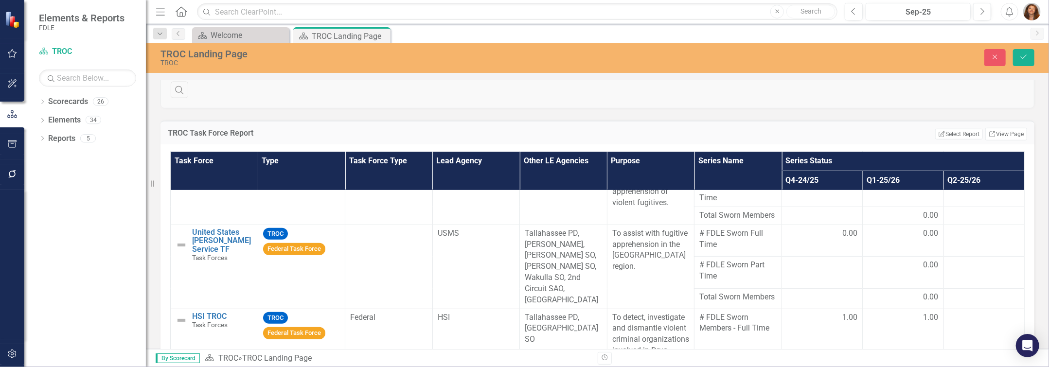
scroll to position [512, 0]
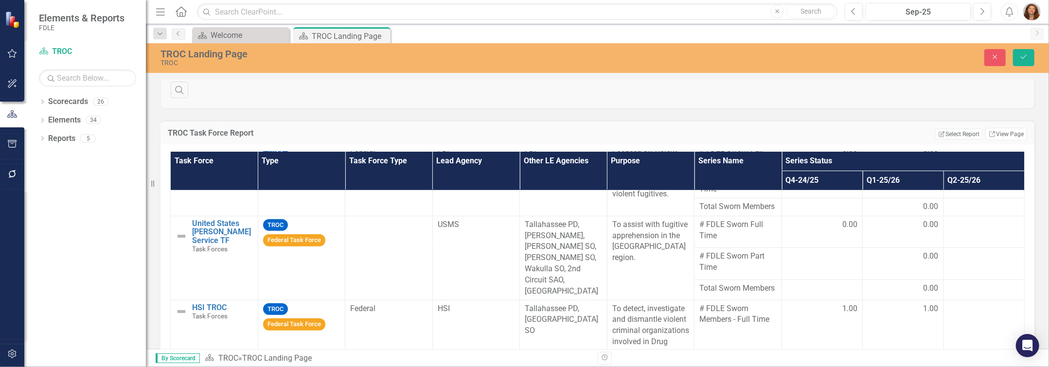
drag, startPoint x: 1013, startPoint y: 365, endPoint x: 1013, endPoint y: 378, distance: 13.6
click at [524, 367] on html "Elements & Reports FDLE Scorecard TROC Search Dropdown Scorecards 26 Dropdown F…" at bounding box center [524, 183] width 1049 height 367
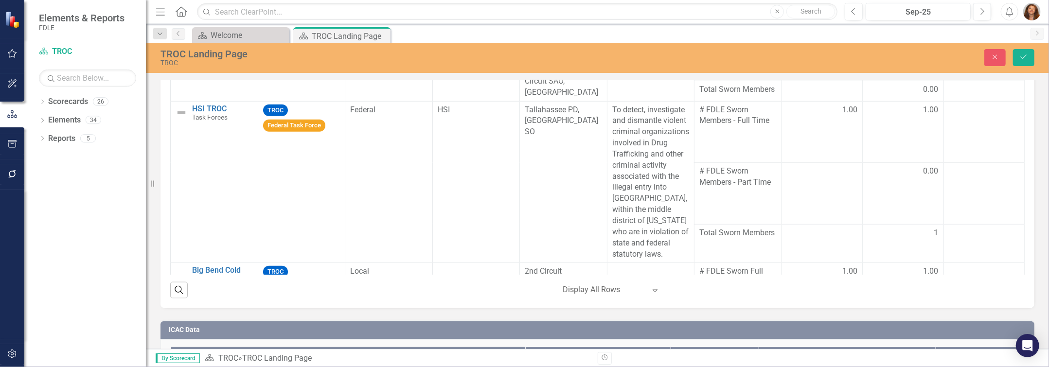
scroll to position [568, 0]
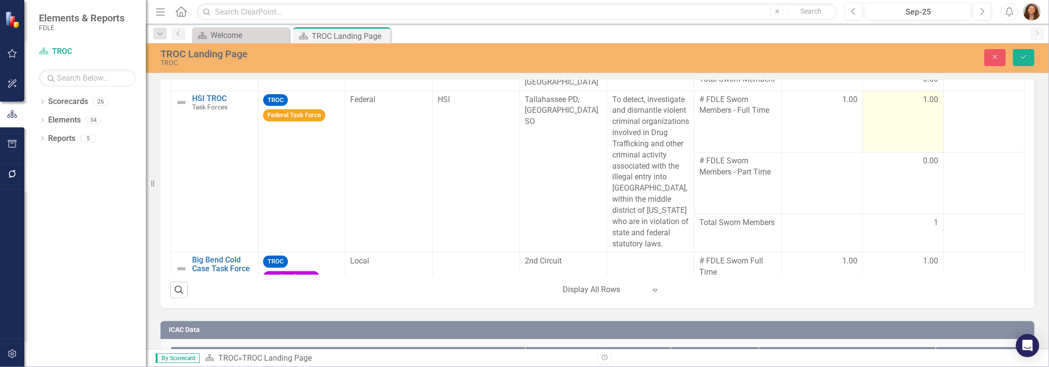
click at [524, 106] on span "1.00" at bounding box center [931, 99] width 15 height 11
click at [524, 112] on input "1" at bounding box center [903, 103] width 71 height 18
type input "2"
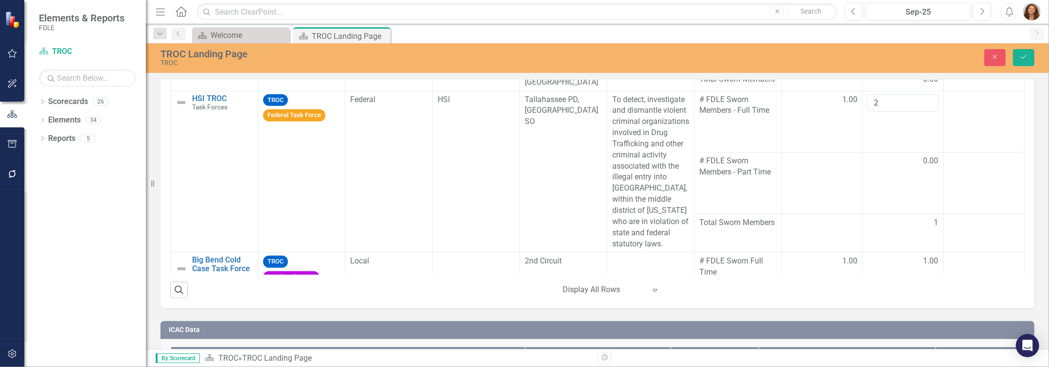
click at [524, 151] on div "Our Vision To be the leading state law enforcement agency in the country by pro…" at bounding box center [597, 256] width 903 height 2120
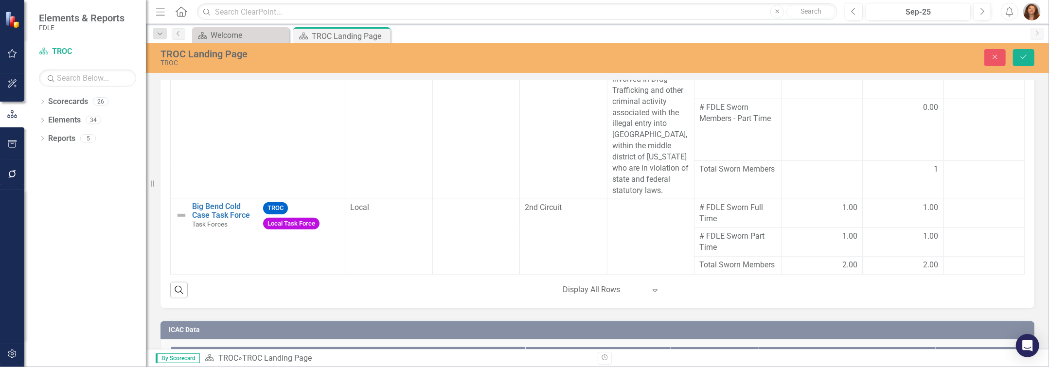
scroll to position [693, 0]
click at [524, 56] on icon "Save" at bounding box center [1023, 57] width 9 height 7
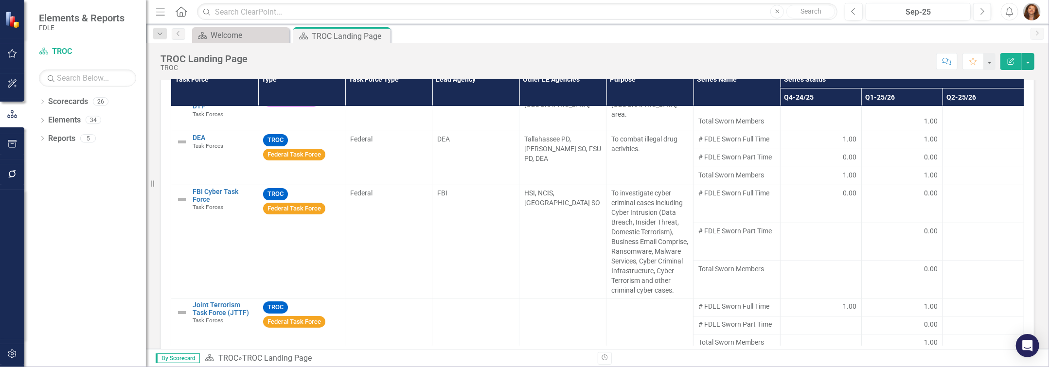
scroll to position [0, 0]
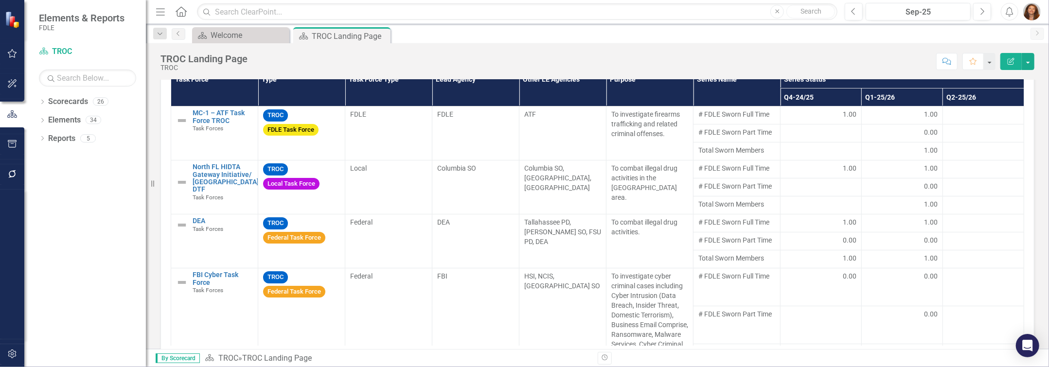
click at [524, 138] on div "Our Vision To be the leading state law enforcement agency in the country by pro…" at bounding box center [597, 330] width 903 height 2116
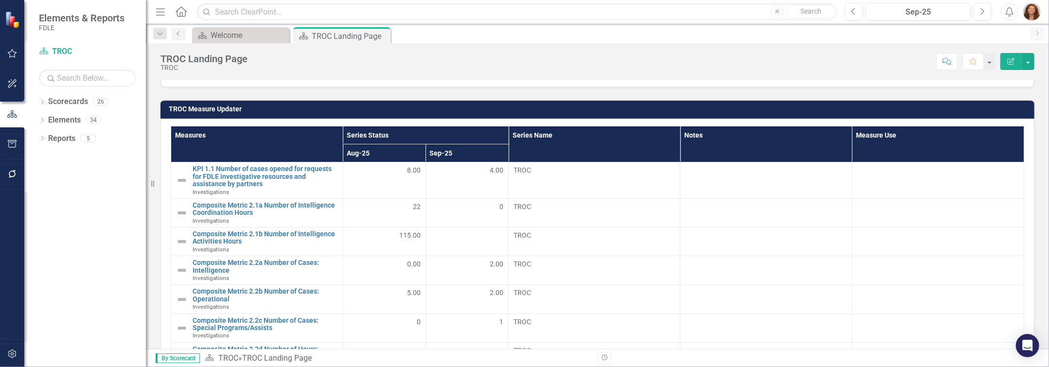
scroll to position [309, 0]
